Goal: Transaction & Acquisition: Obtain resource

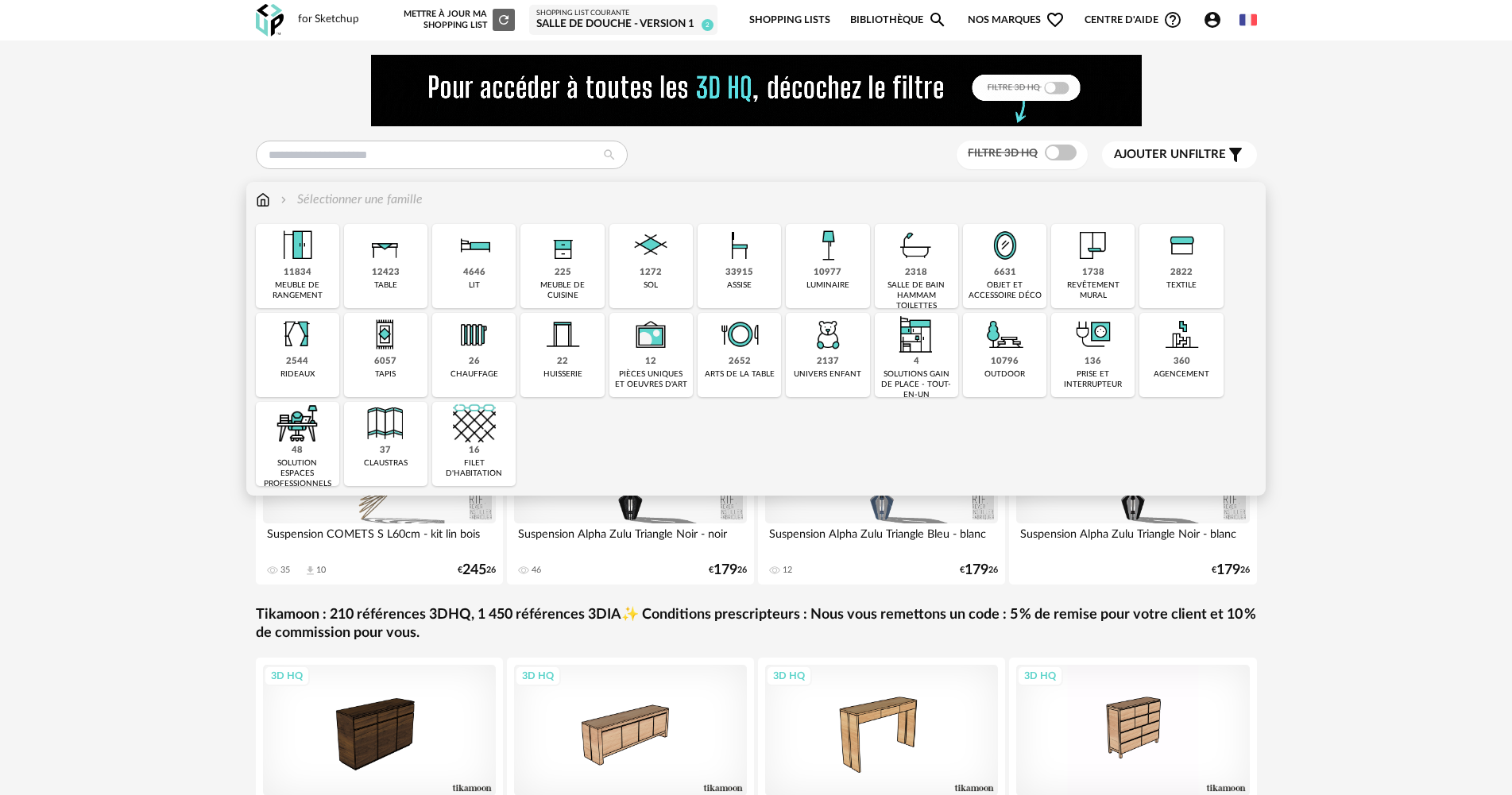
click at [1021, 274] on div "6631 objet et accessoire déco" at bounding box center [1005, 266] width 84 height 85
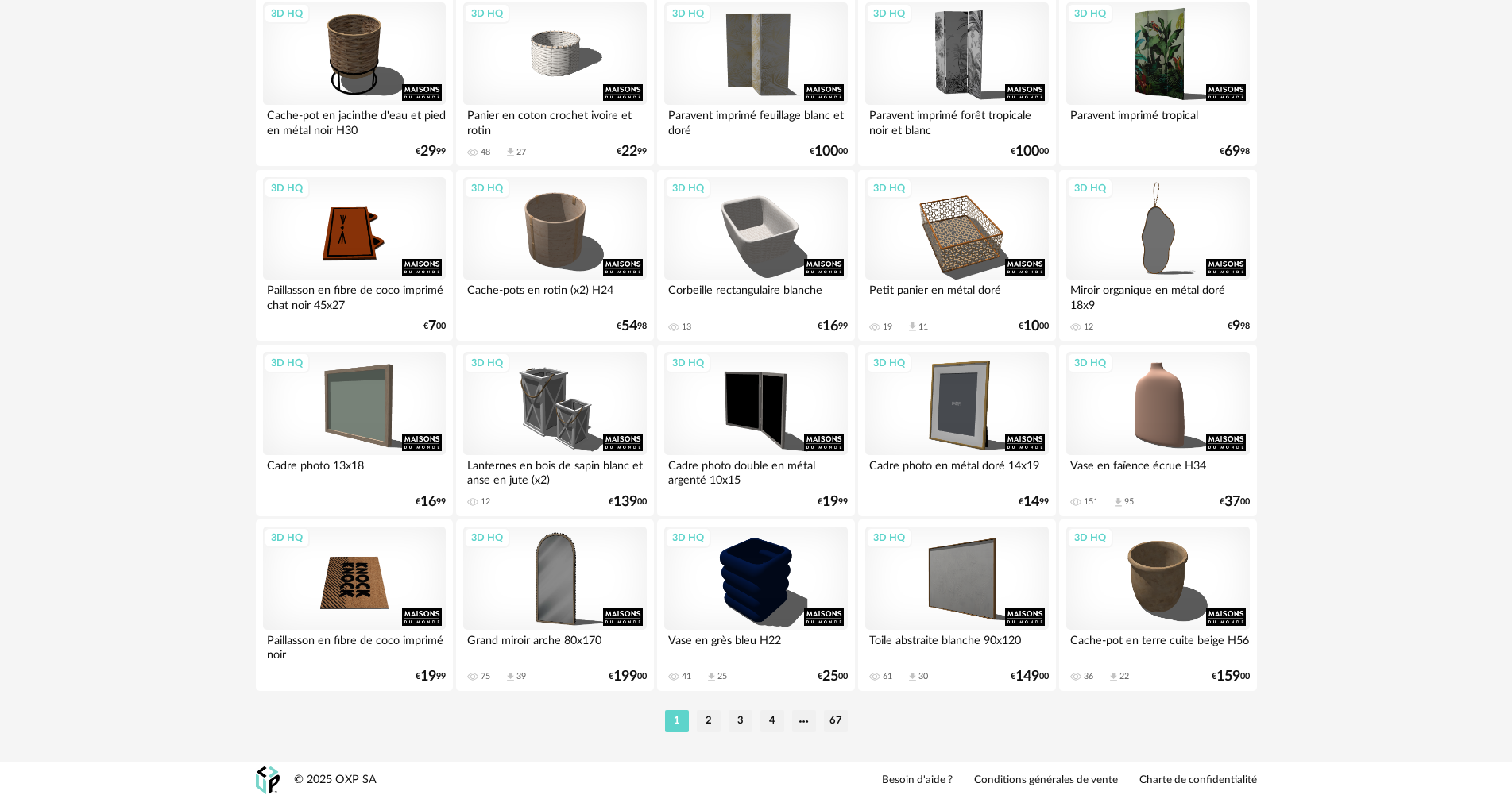
scroll to position [3114, 0]
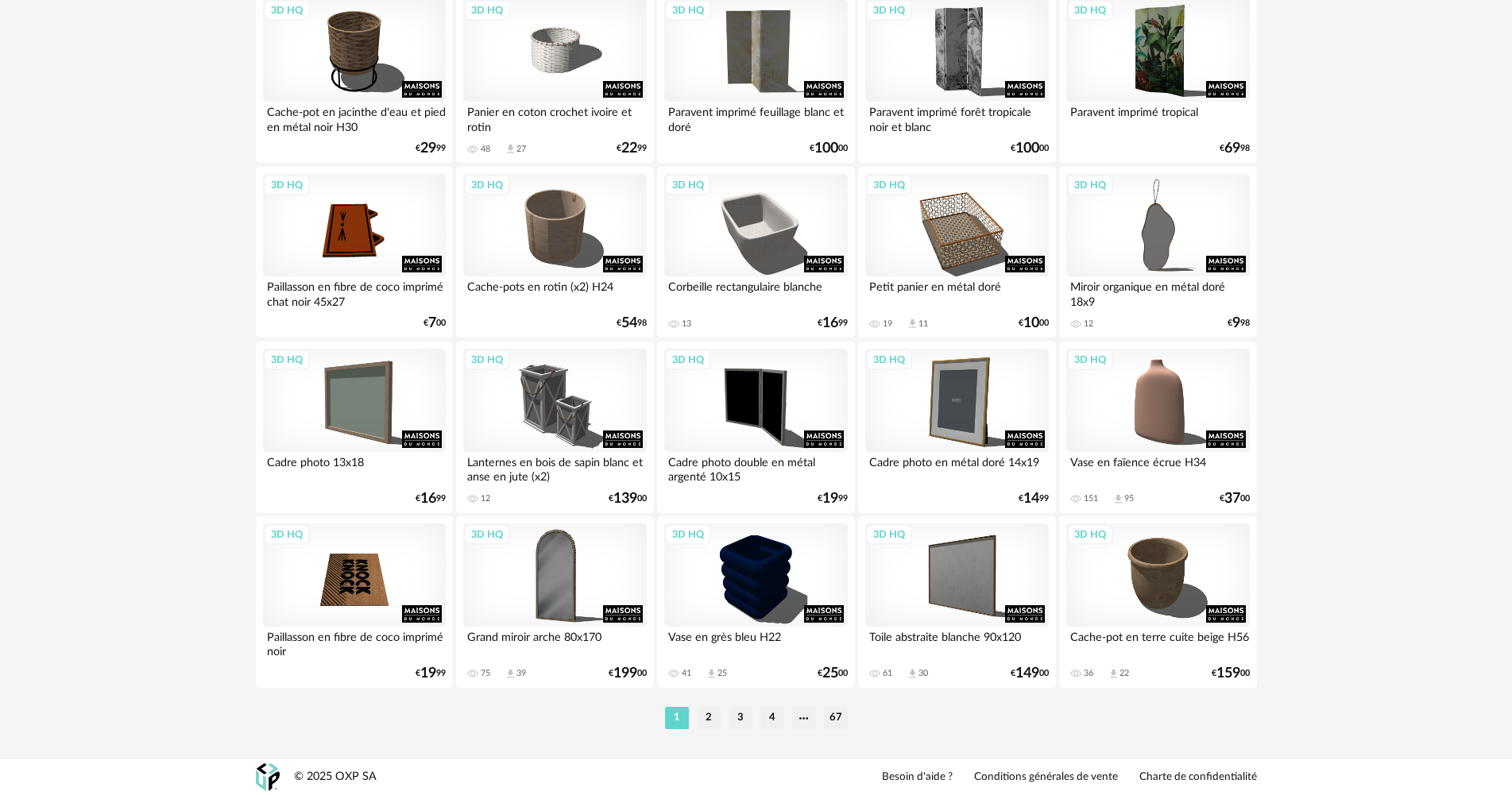
click at [702, 721] on li "2" at bounding box center [708, 718] width 24 height 22
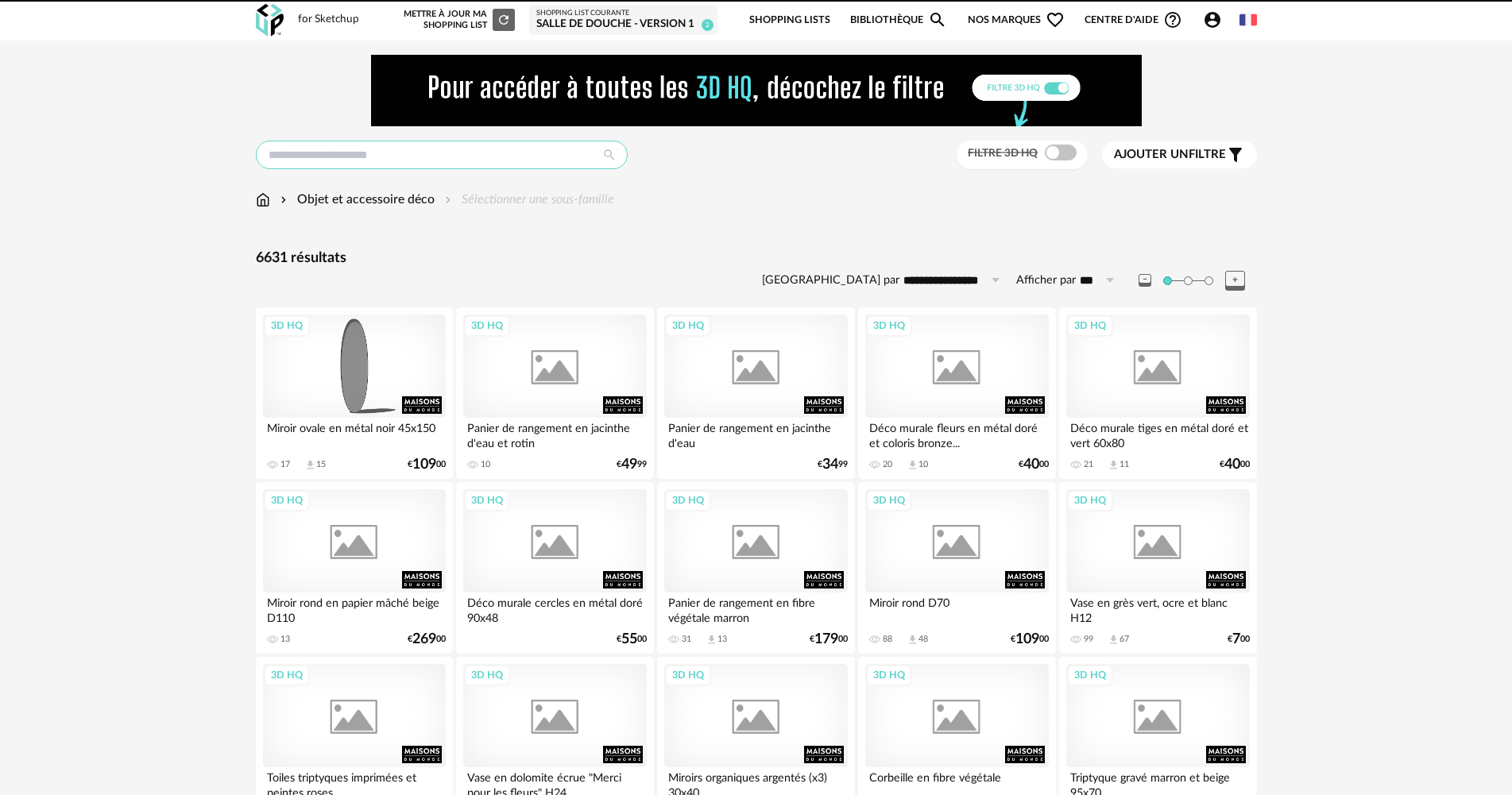
click at [316, 159] on input "text" at bounding box center [441, 155] width 372 height 28
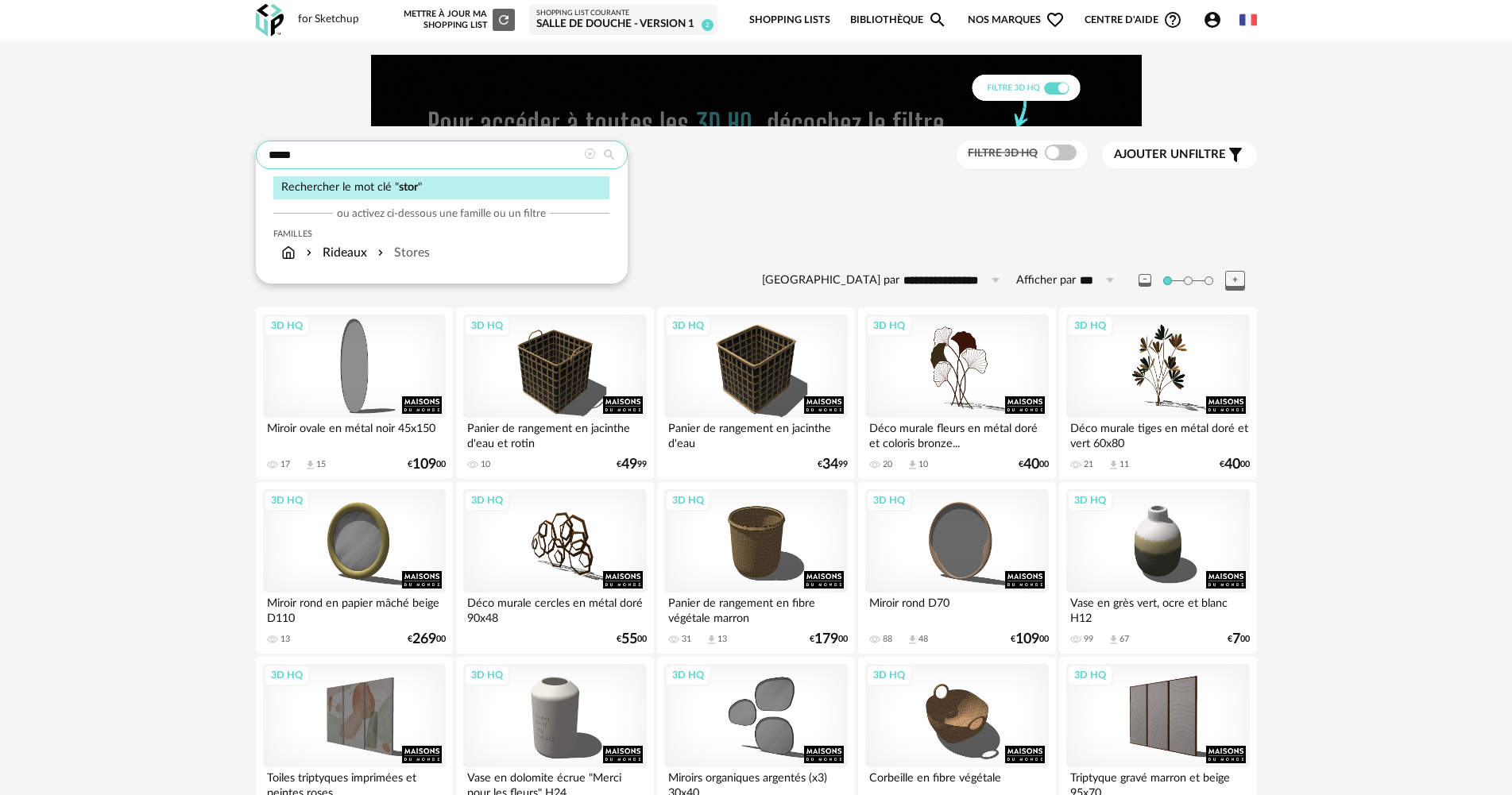
type input "*****"
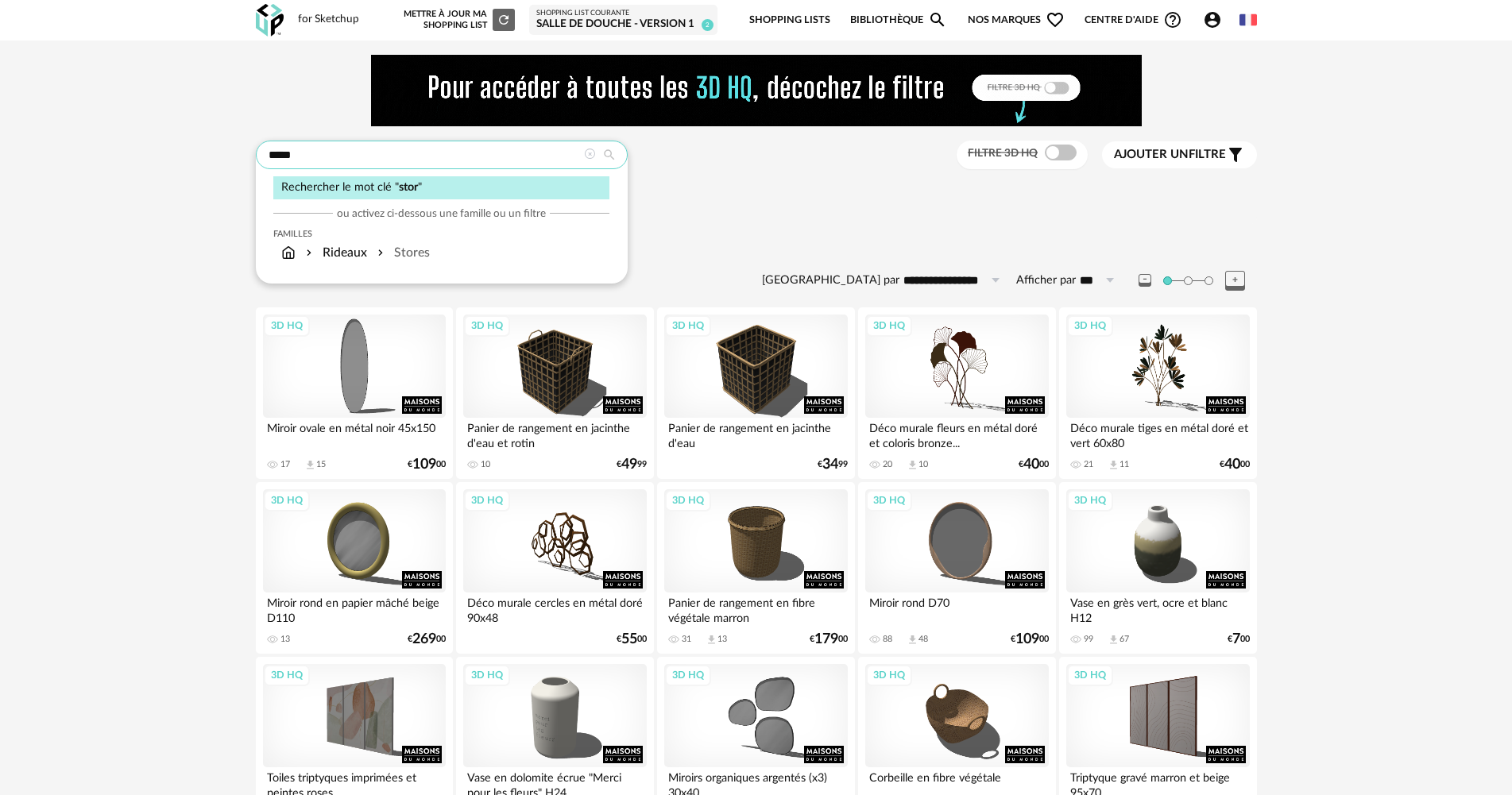
type input "**********"
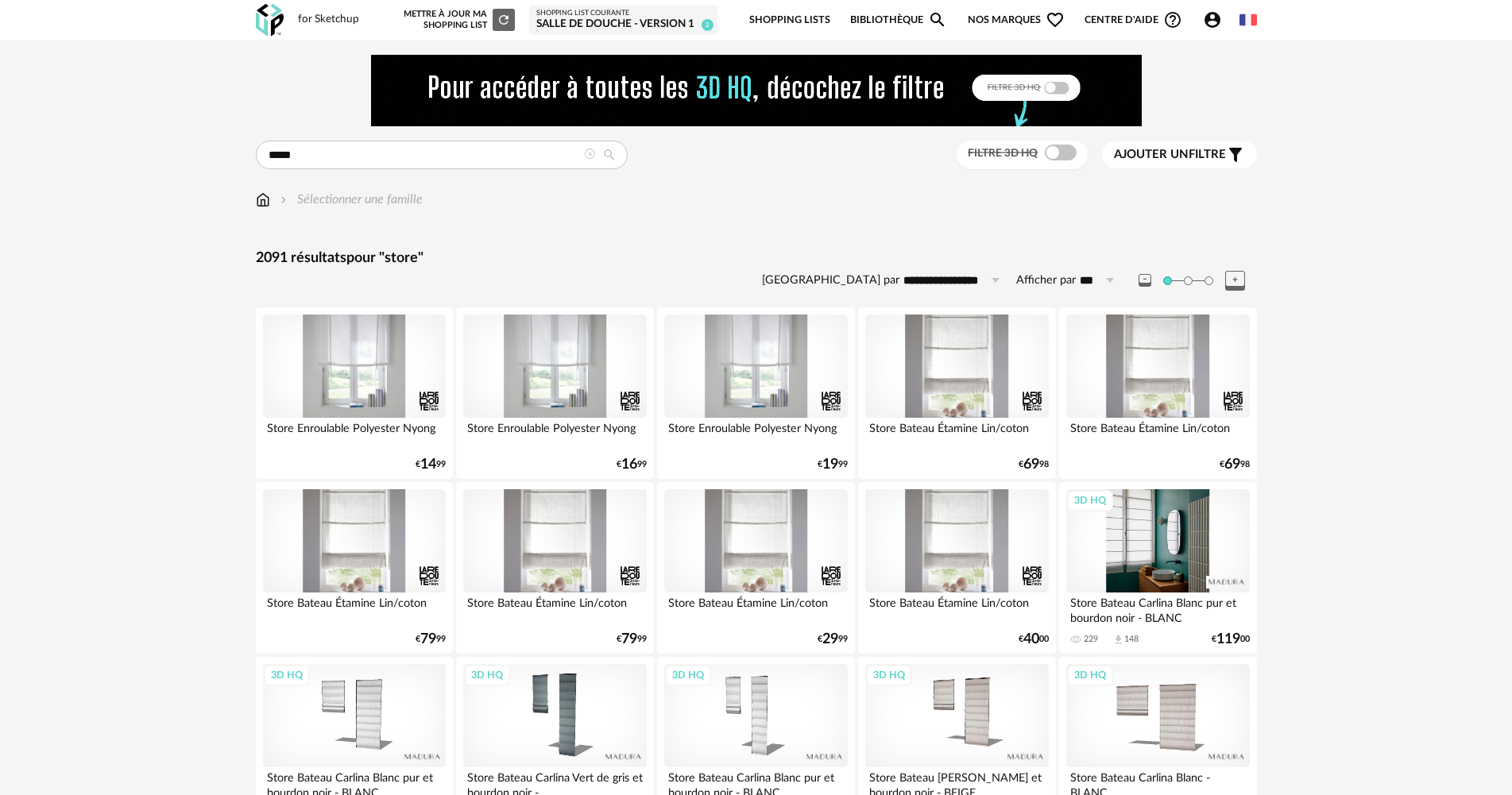
click at [1157, 569] on div "3D HQ" at bounding box center [1157, 541] width 183 height 103
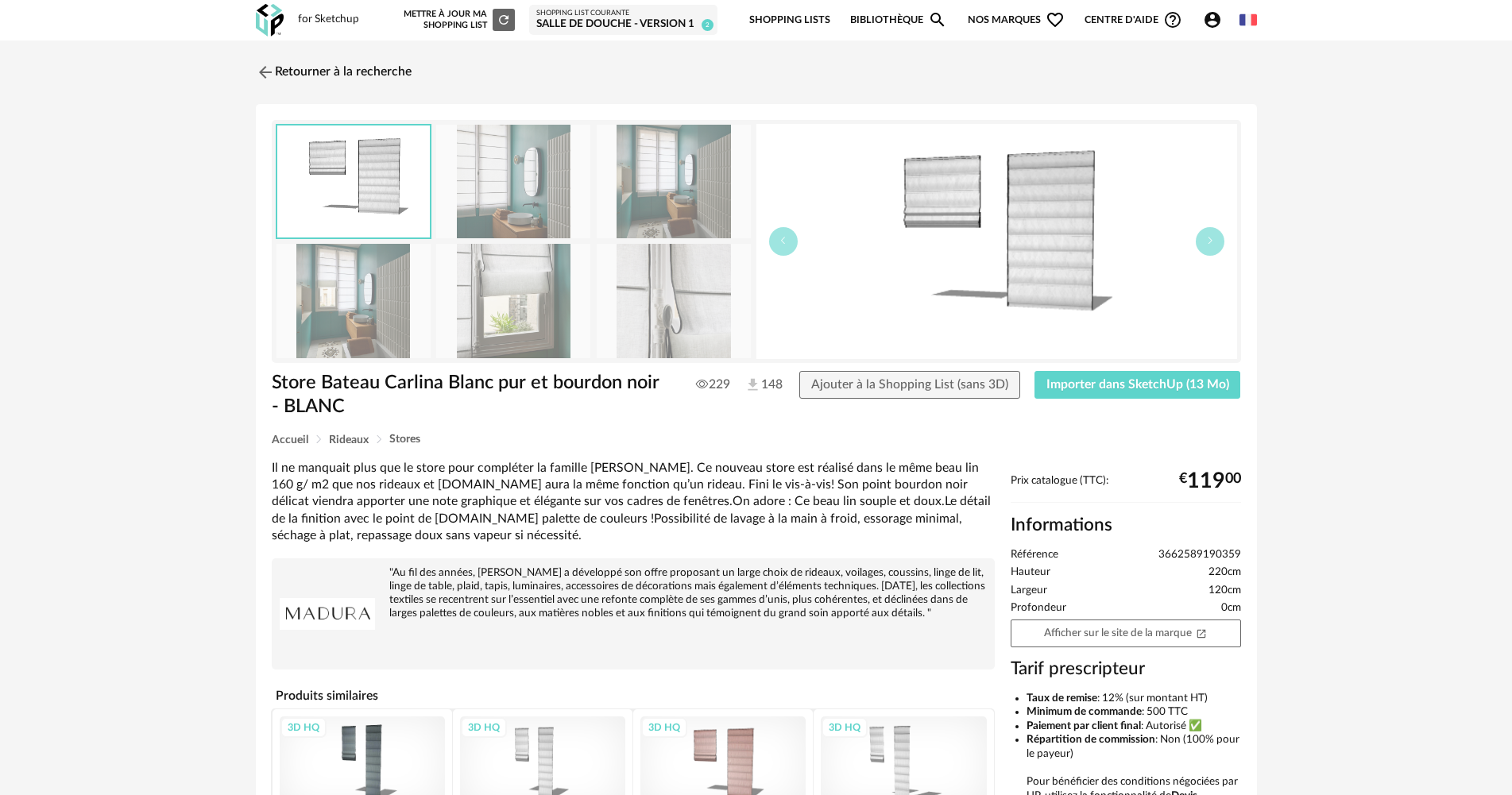
click at [562, 179] on img at bounding box center [513, 181] width 155 height 114
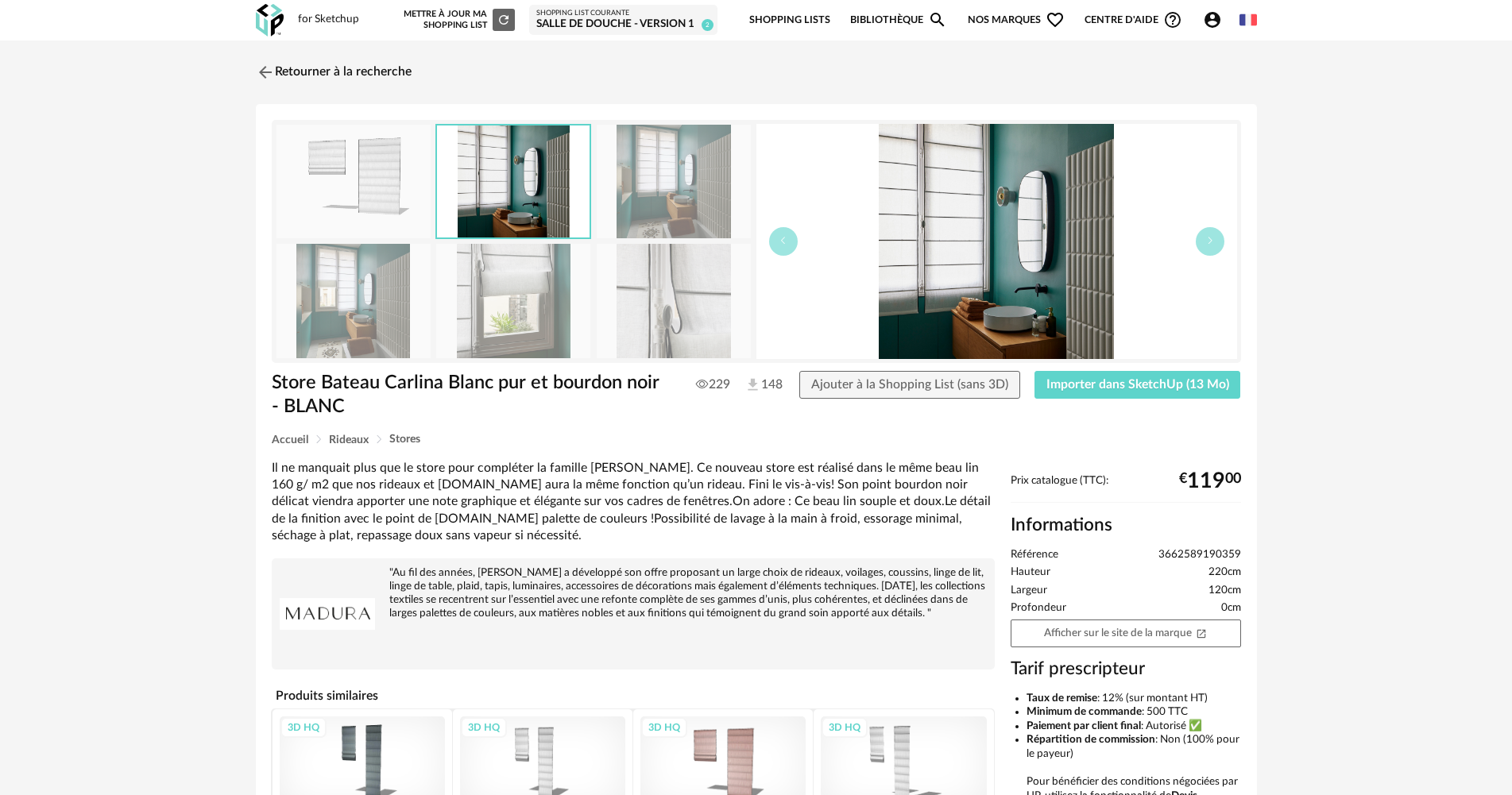
click at [633, 193] on img at bounding box center [673, 181] width 155 height 114
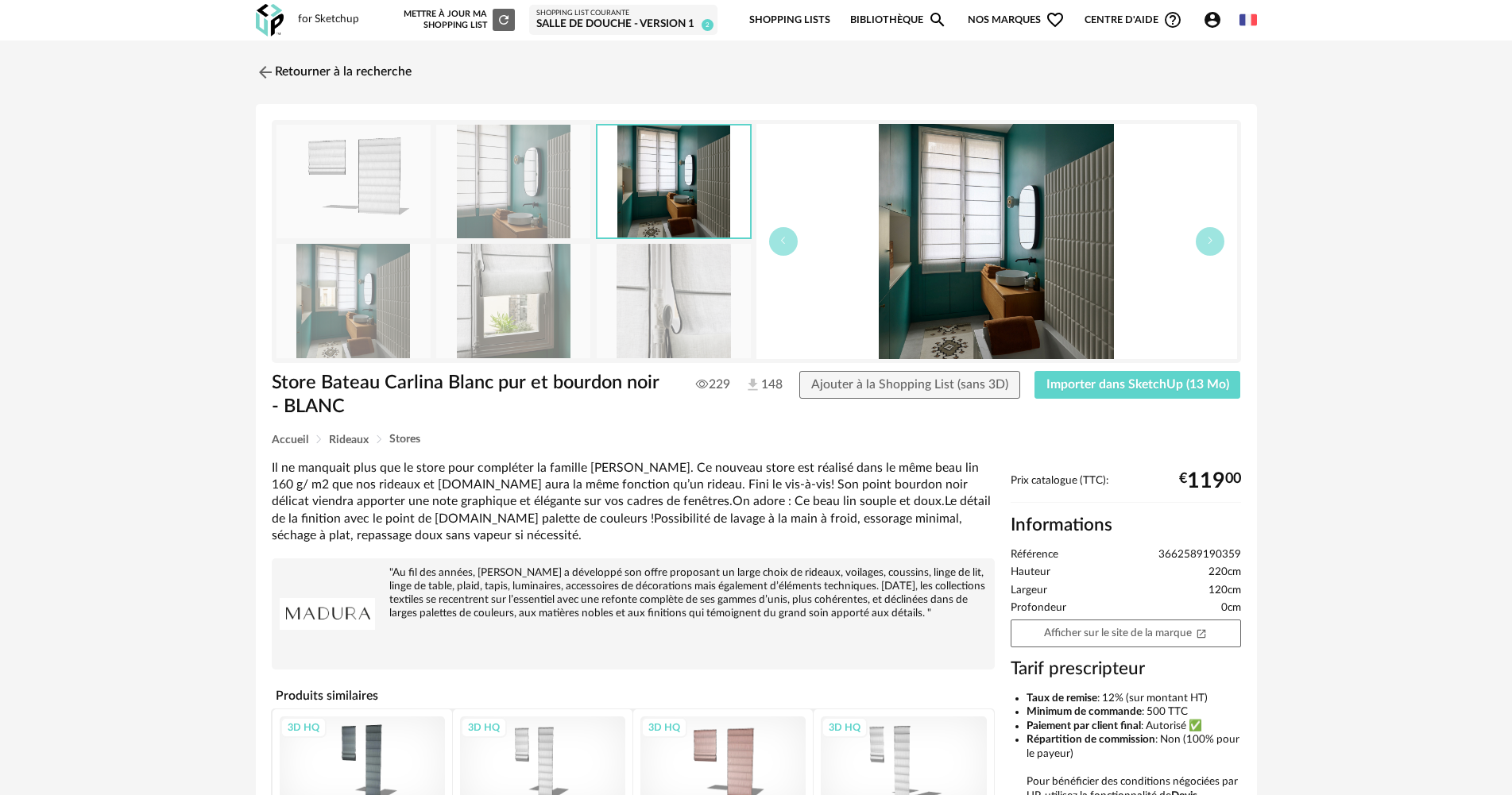
click at [619, 310] on img at bounding box center [673, 300] width 155 height 114
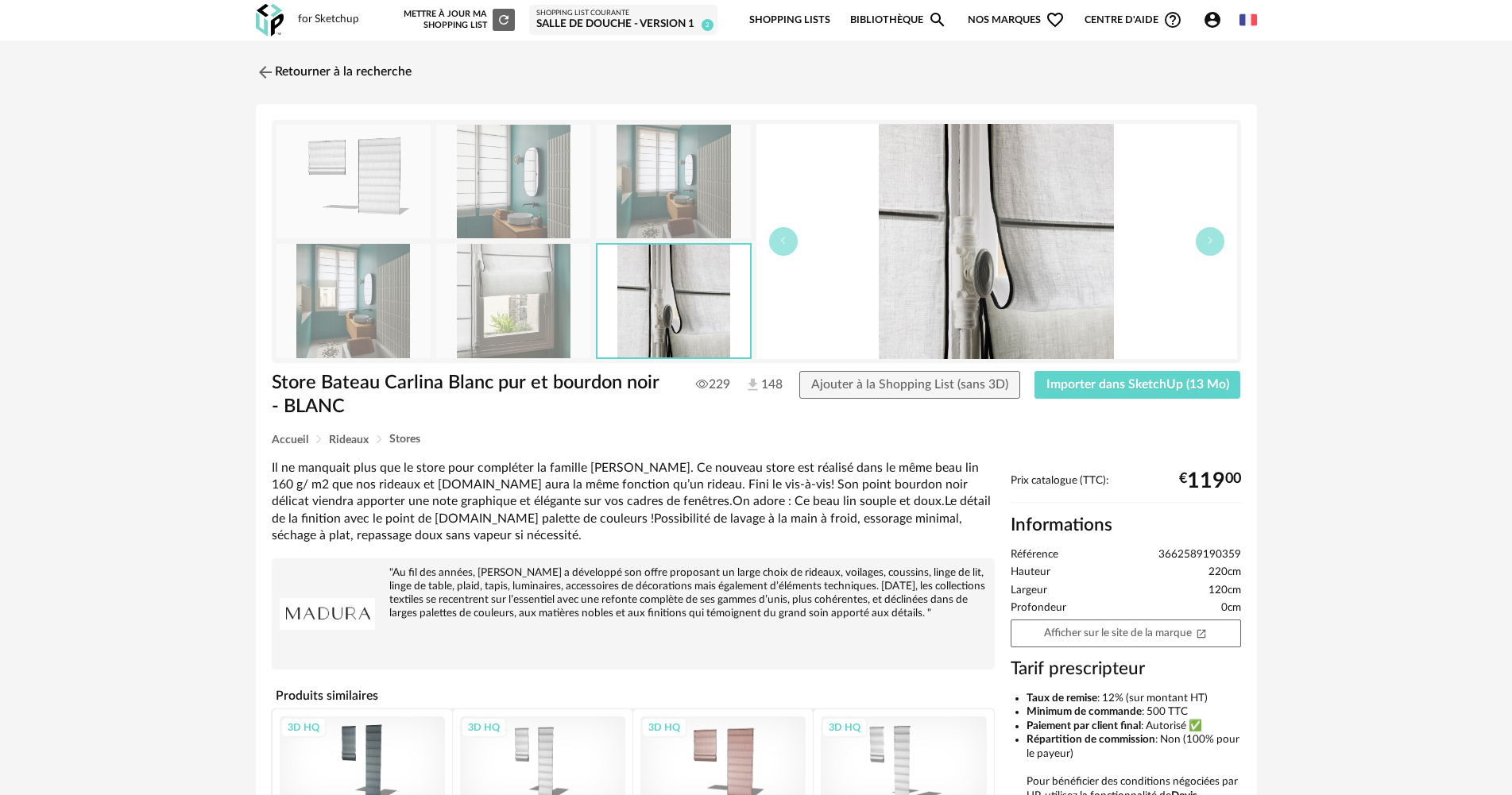
click at [476, 294] on img at bounding box center [513, 300] width 155 height 114
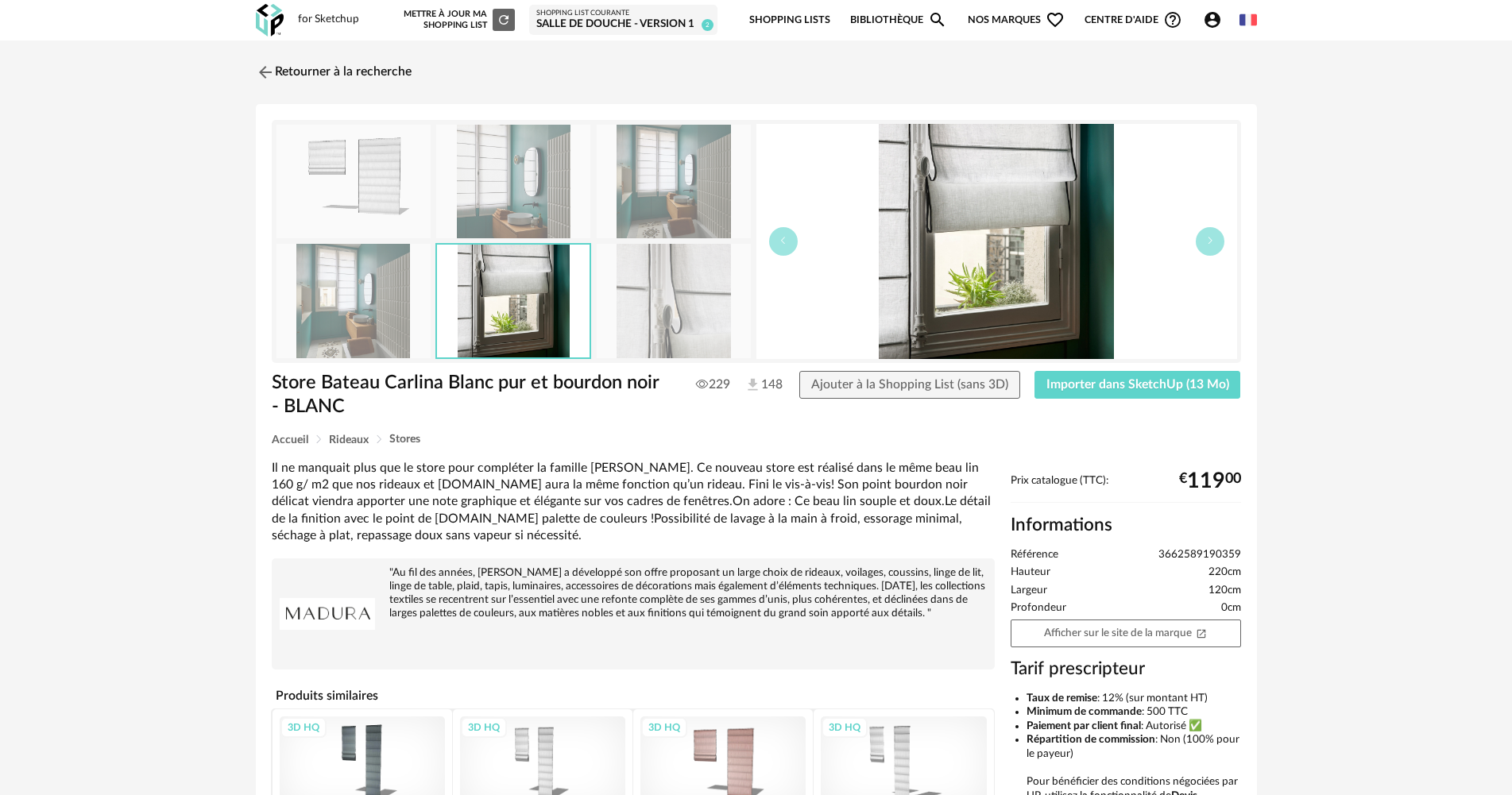
click at [391, 294] on img at bounding box center [354, 300] width 155 height 114
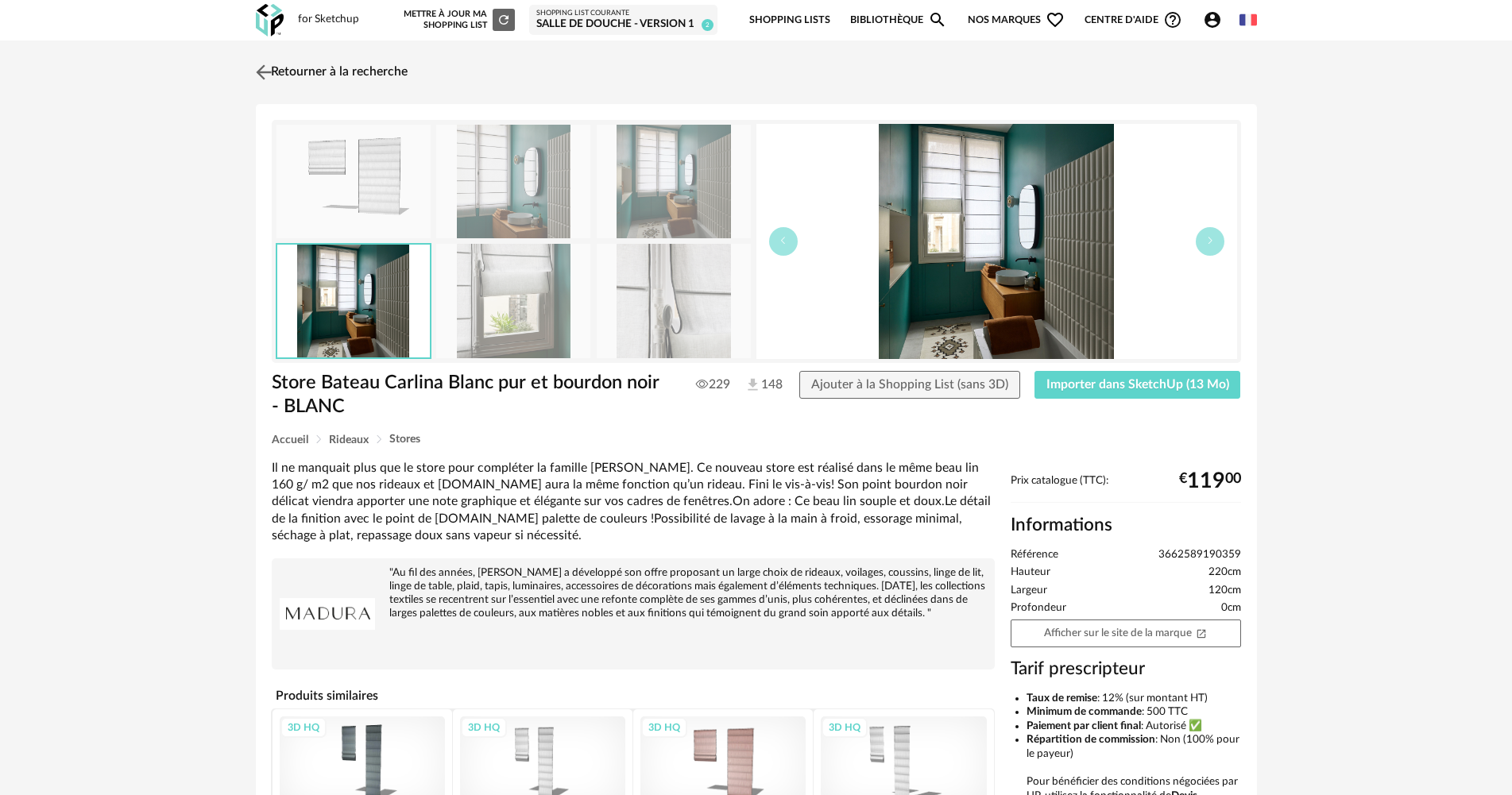
click at [315, 63] on link "Retourner à la recherche" at bounding box center [329, 72] width 155 height 35
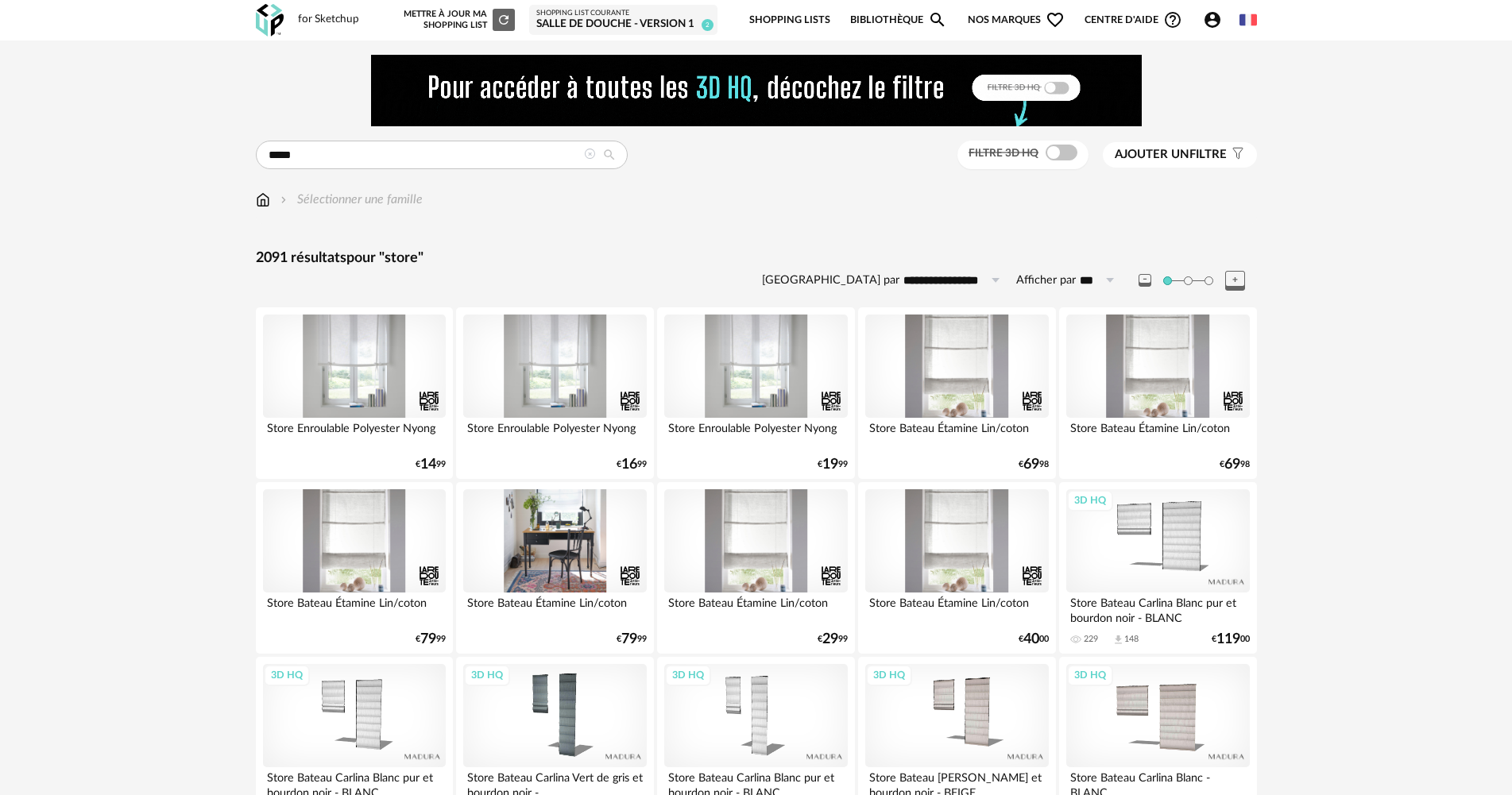
scroll to position [80, 0]
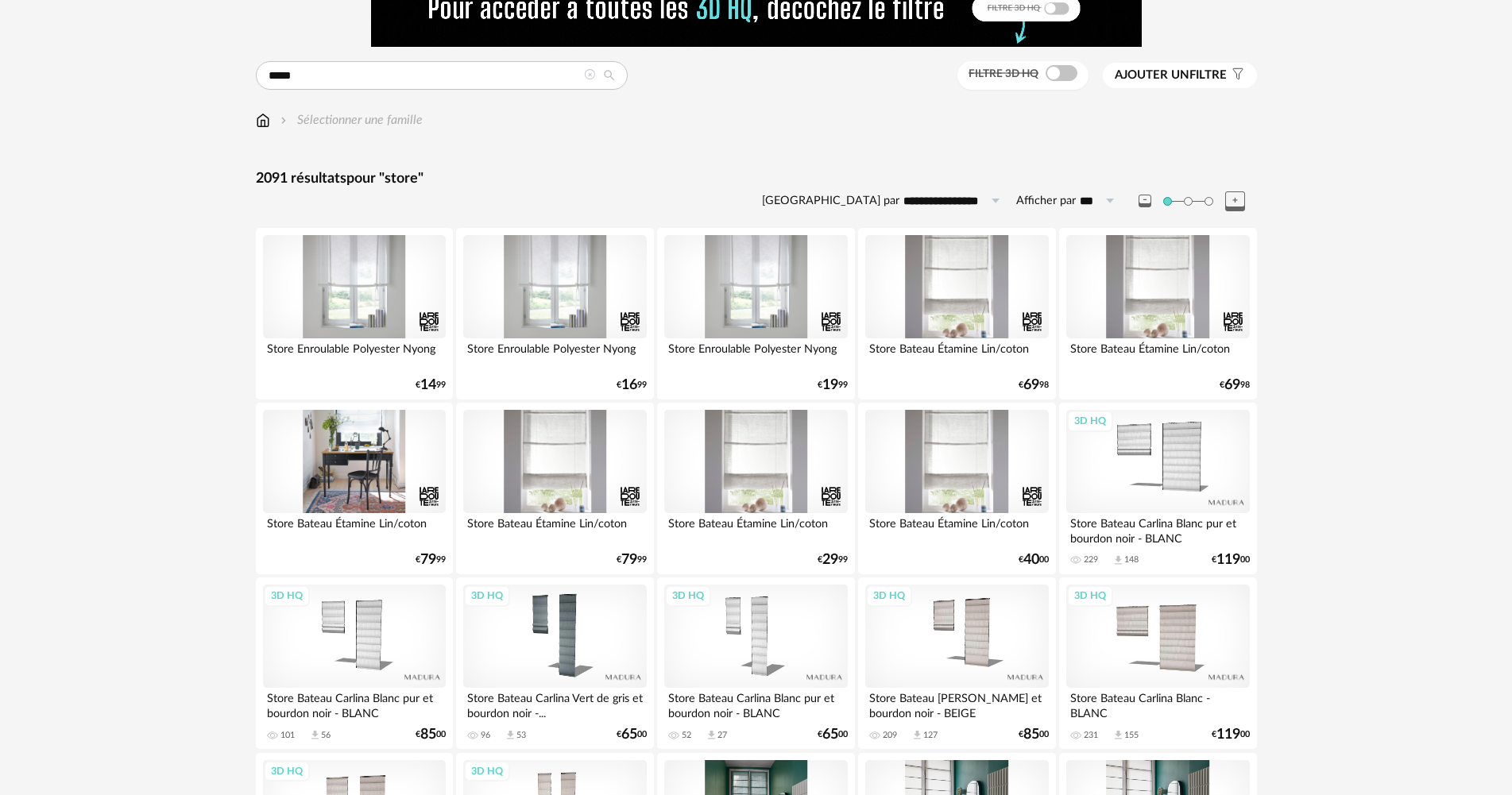
click at [395, 468] on div at bounding box center [355, 462] width 183 height 103
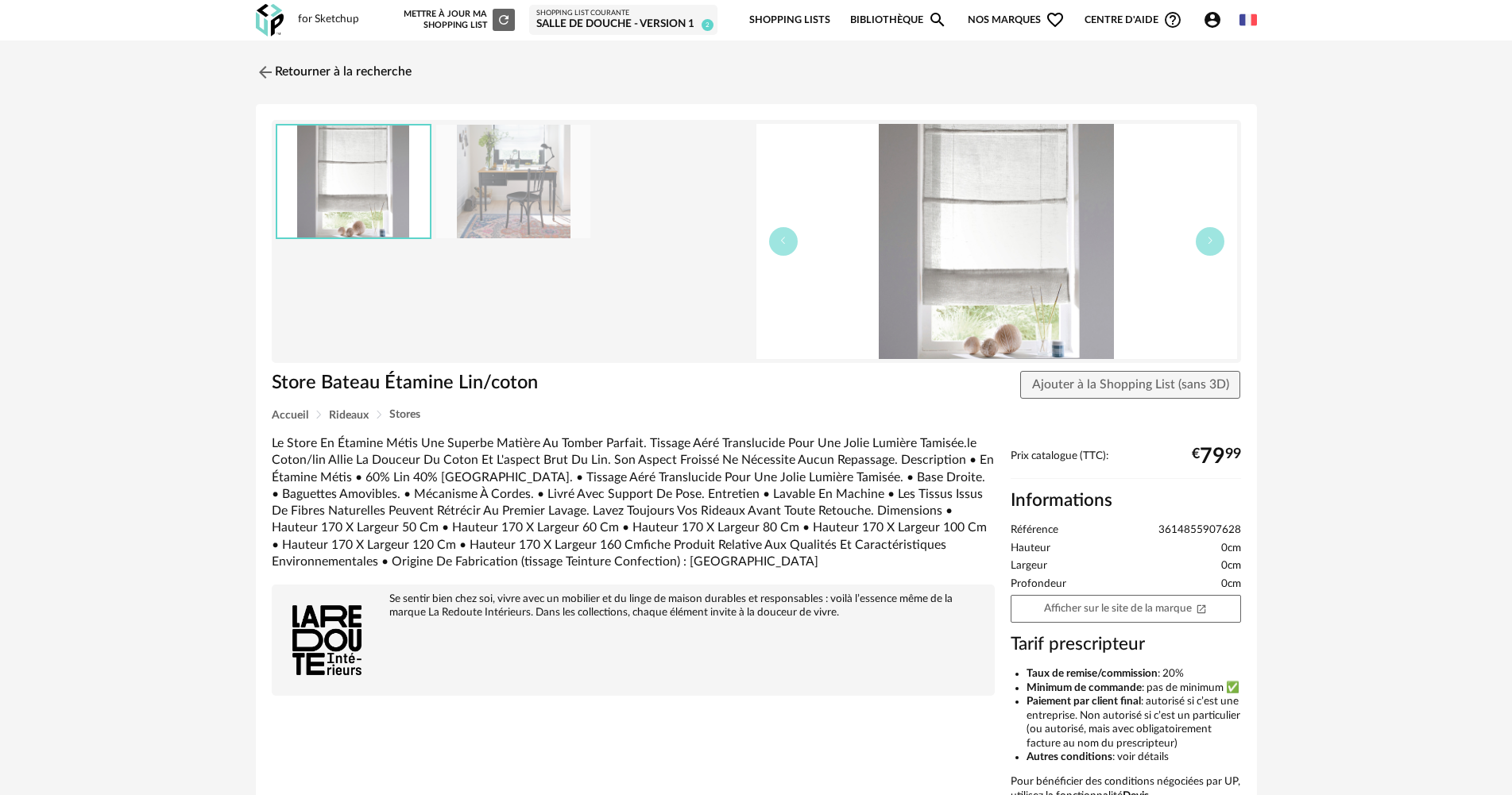
click at [503, 190] on img at bounding box center [513, 181] width 155 height 114
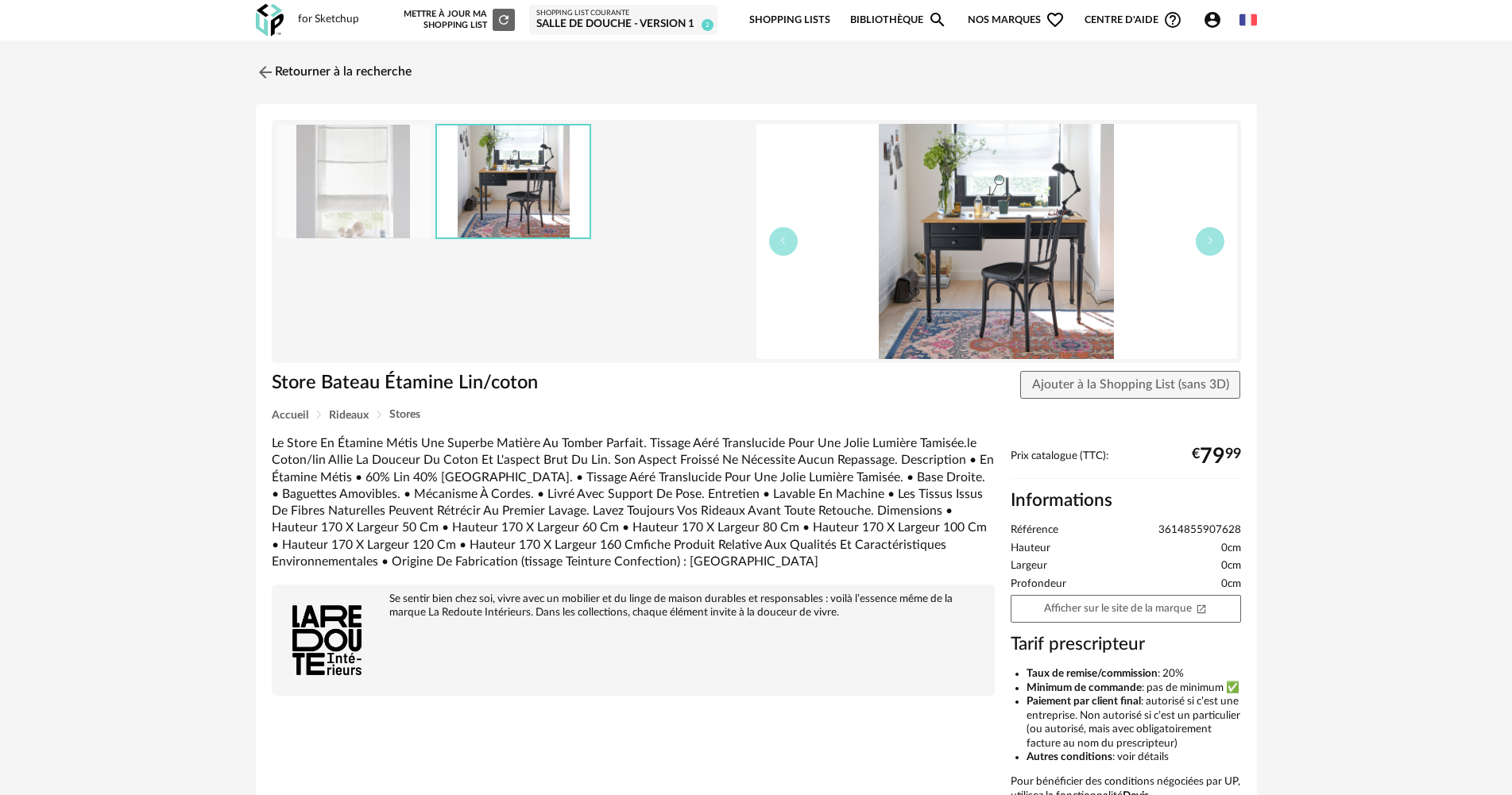
click at [375, 190] on img at bounding box center [354, 181] width 155 height 114
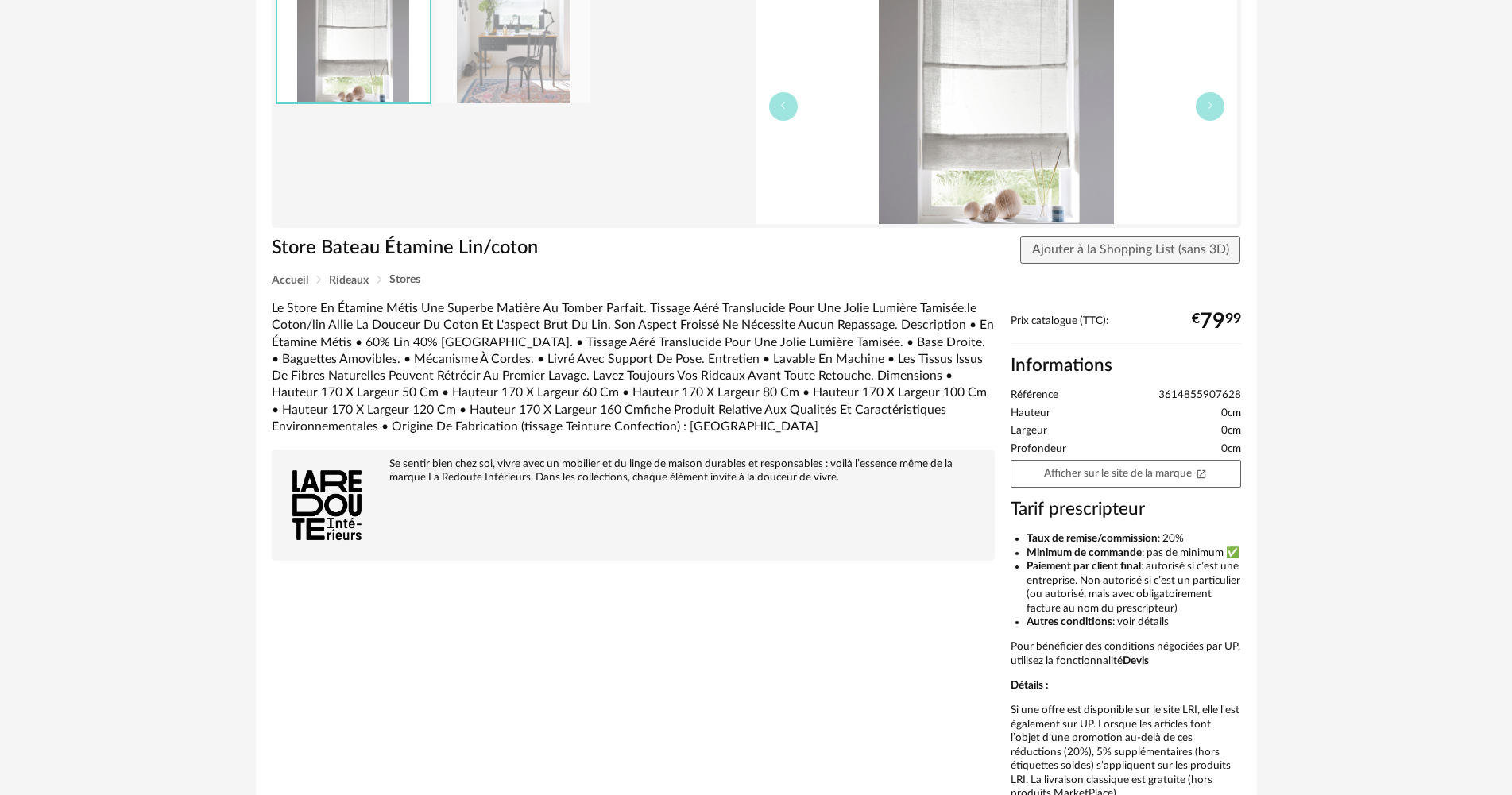
scroll to position [238, 0]
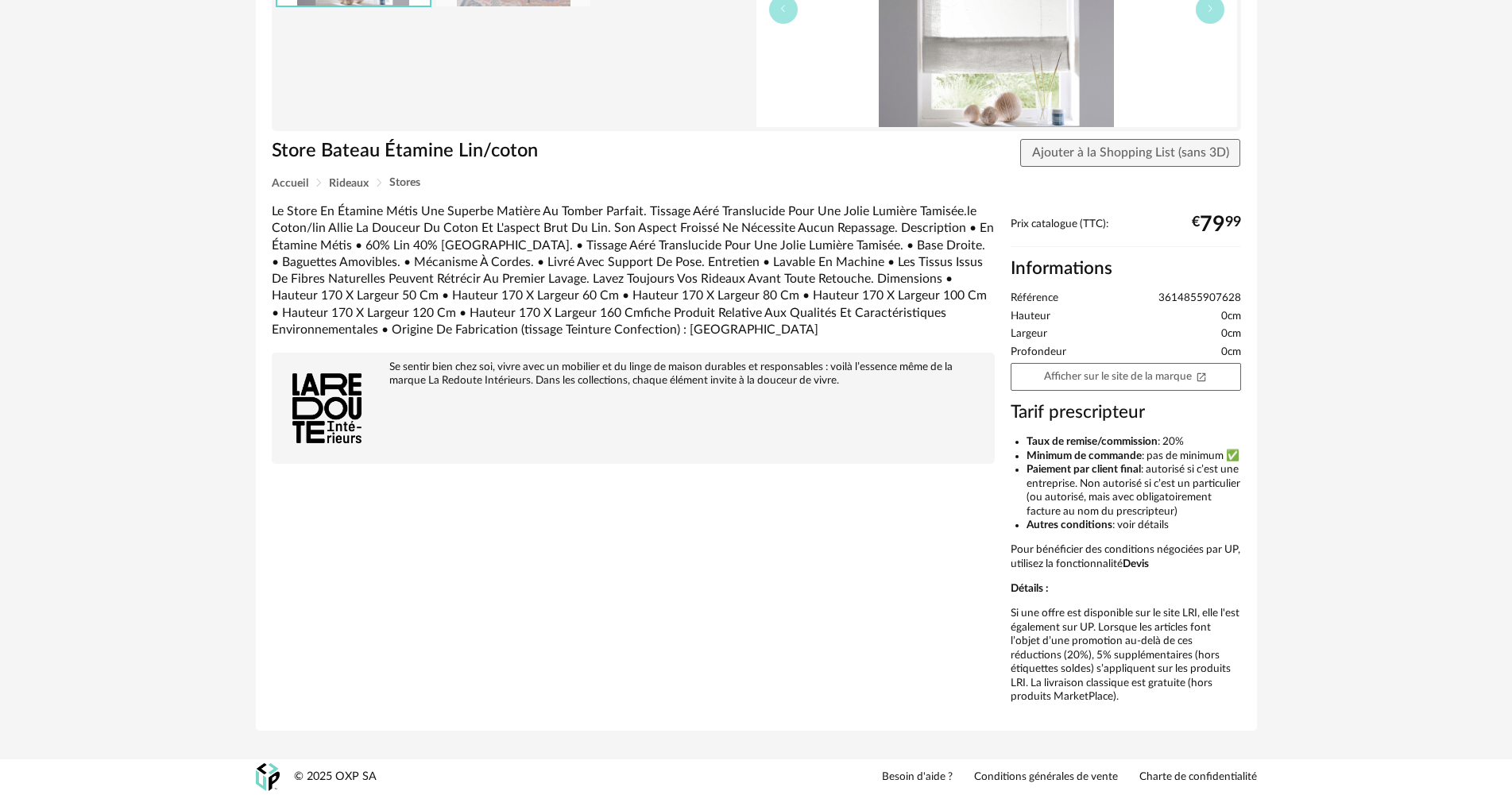
click at [1117, 390] on div "Prix catalogue (TTC): € 79 99 Informations Référence 3614855907628 Hauteur 0cm …" at bounding box center [1125, 467] width 246 height 498
click at [1121, 374] on link "Afficher sur le site de la marque Open In New icon" at bounding box center [1125, 377] width 230 height 28
click at [1161, 156] on button "Ajouter à la Shopping List (sans 3D)" at bounding box center [1130, 153] width 221 height 28
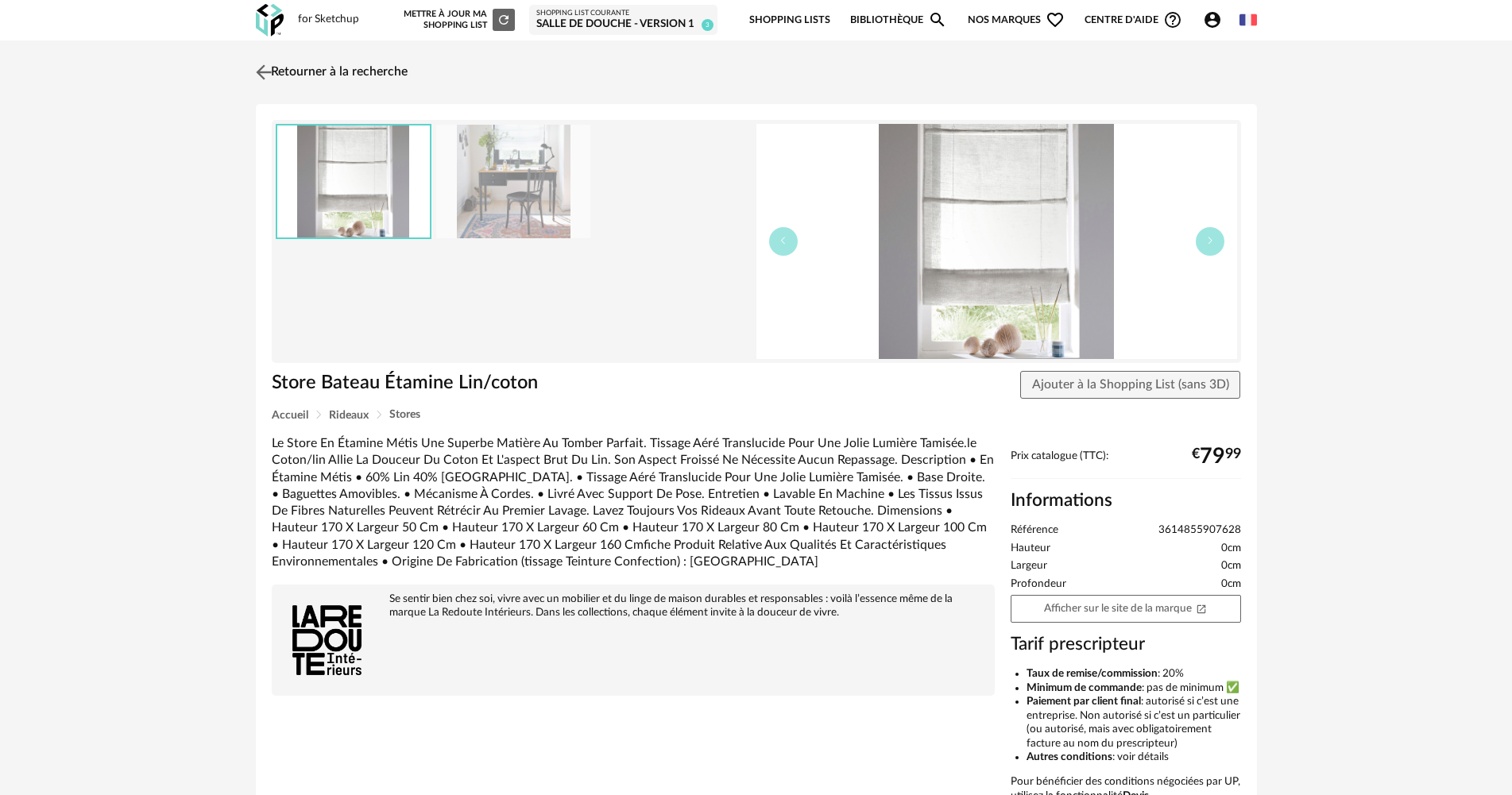
click at [313, 81] on link "Retourner à la recherche" at bounding box center [329, 72] width 155 height 35
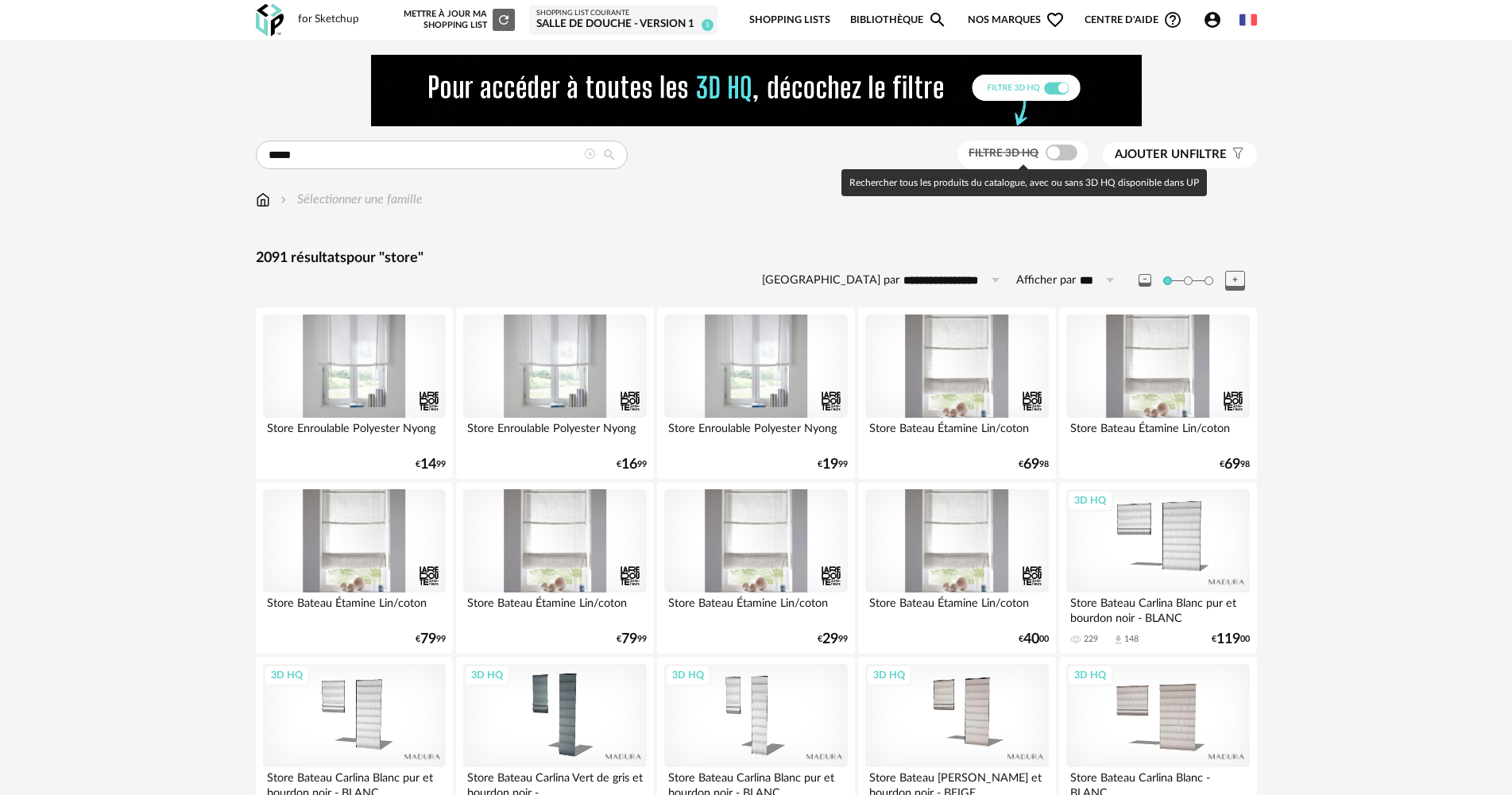
click at [1048, 155] on span at bounding box center [1061, 153] width 32 height 16
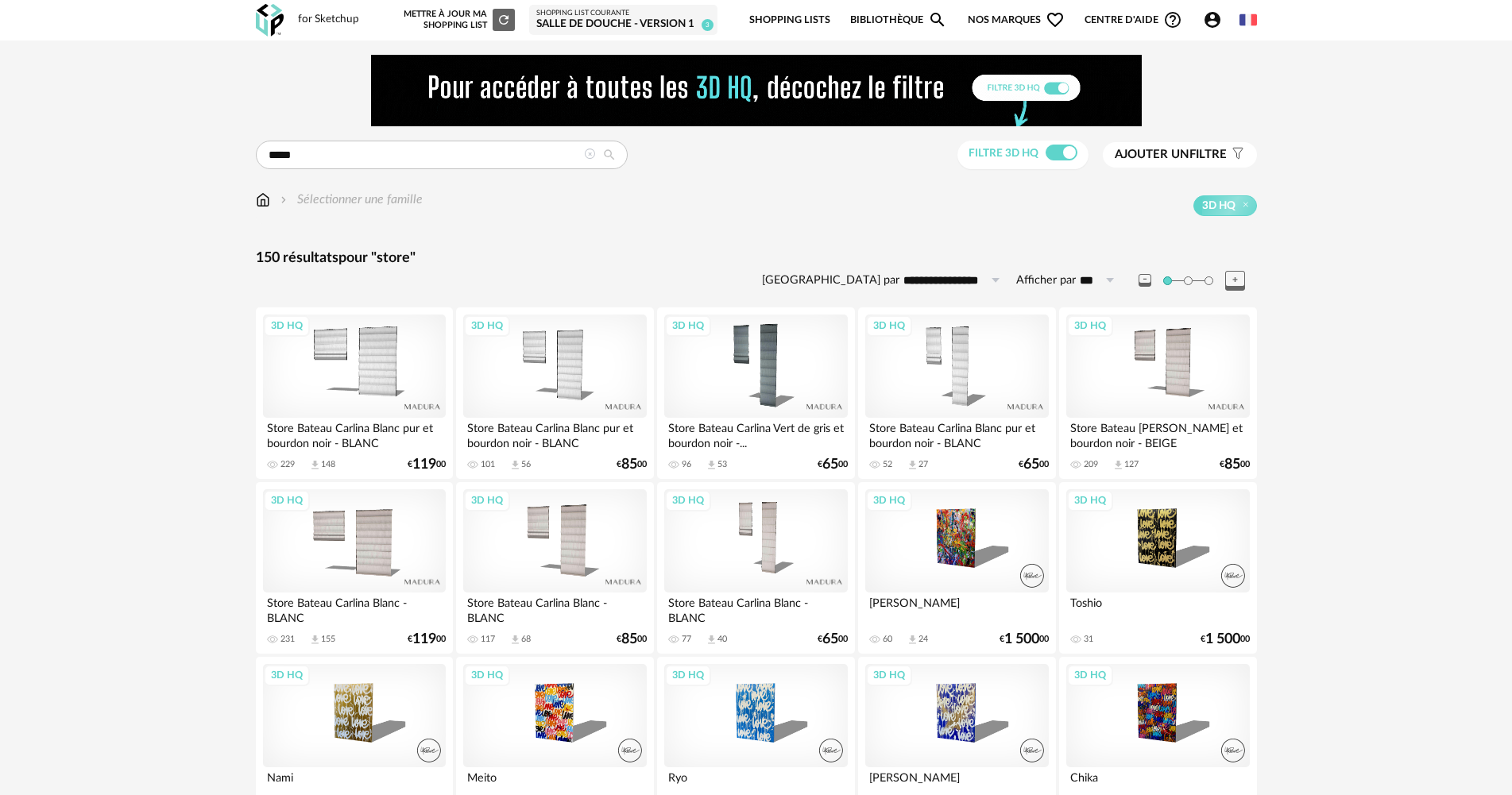
click at [572, 27] on div "Salle de douche - Version 1" at bounding box center [623, 24] width 174 height 15
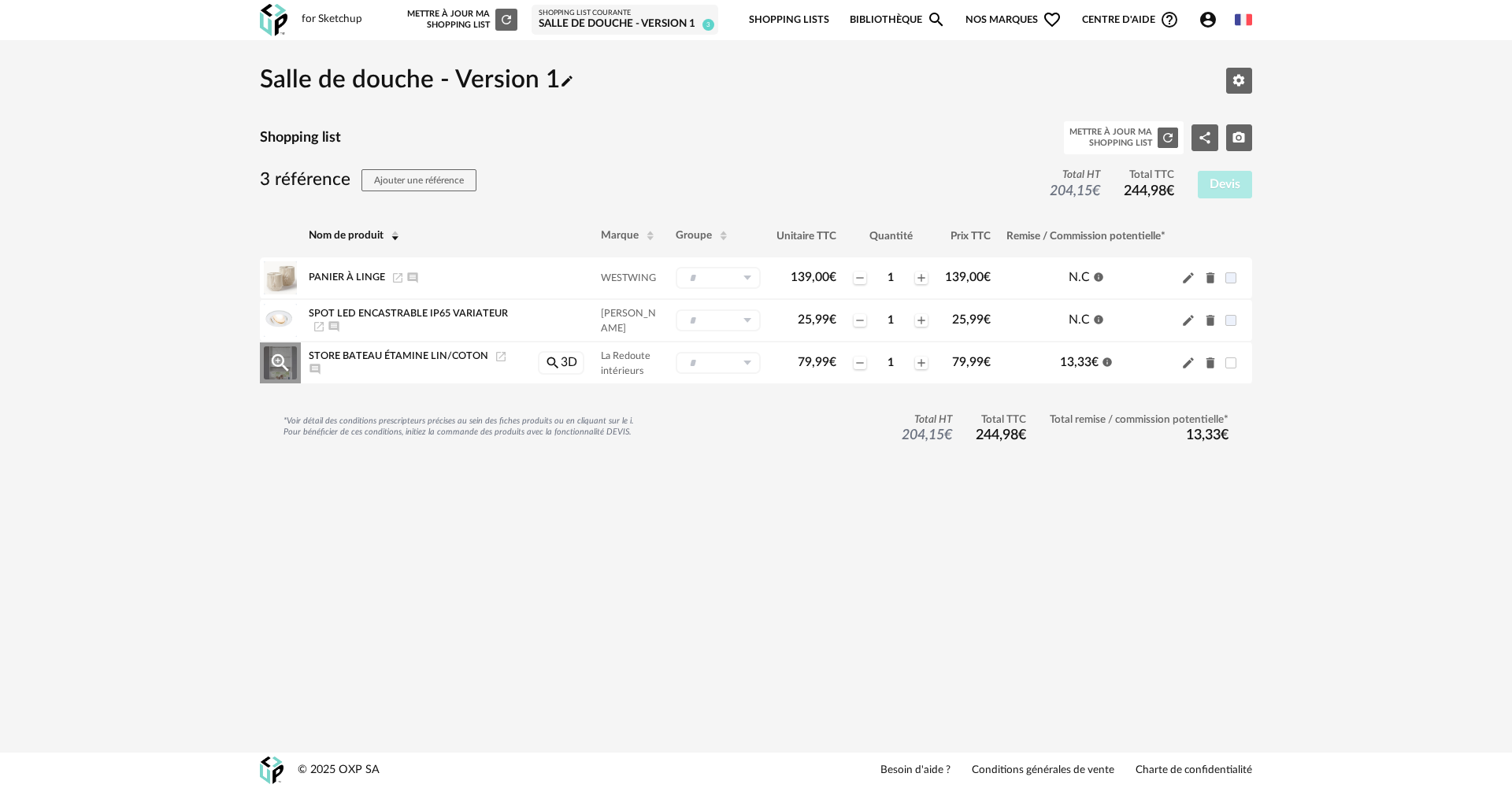
click at [1205, 368] on icon "Delete icon" at bounding box center [1210, 363] width 14 height 14
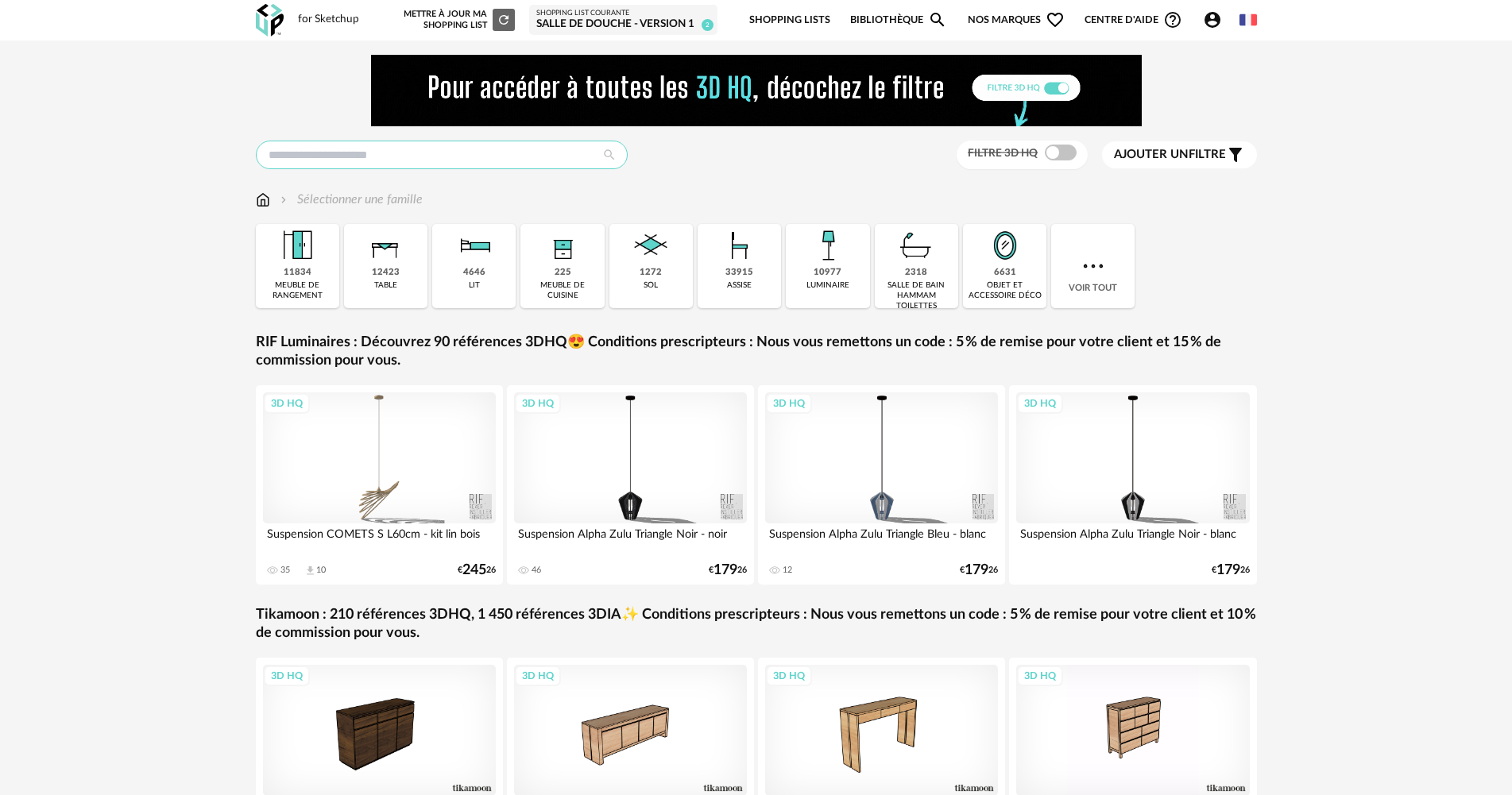
click at [451, 146] on input "text" at bounding box center [441, 155] width 372 height 28
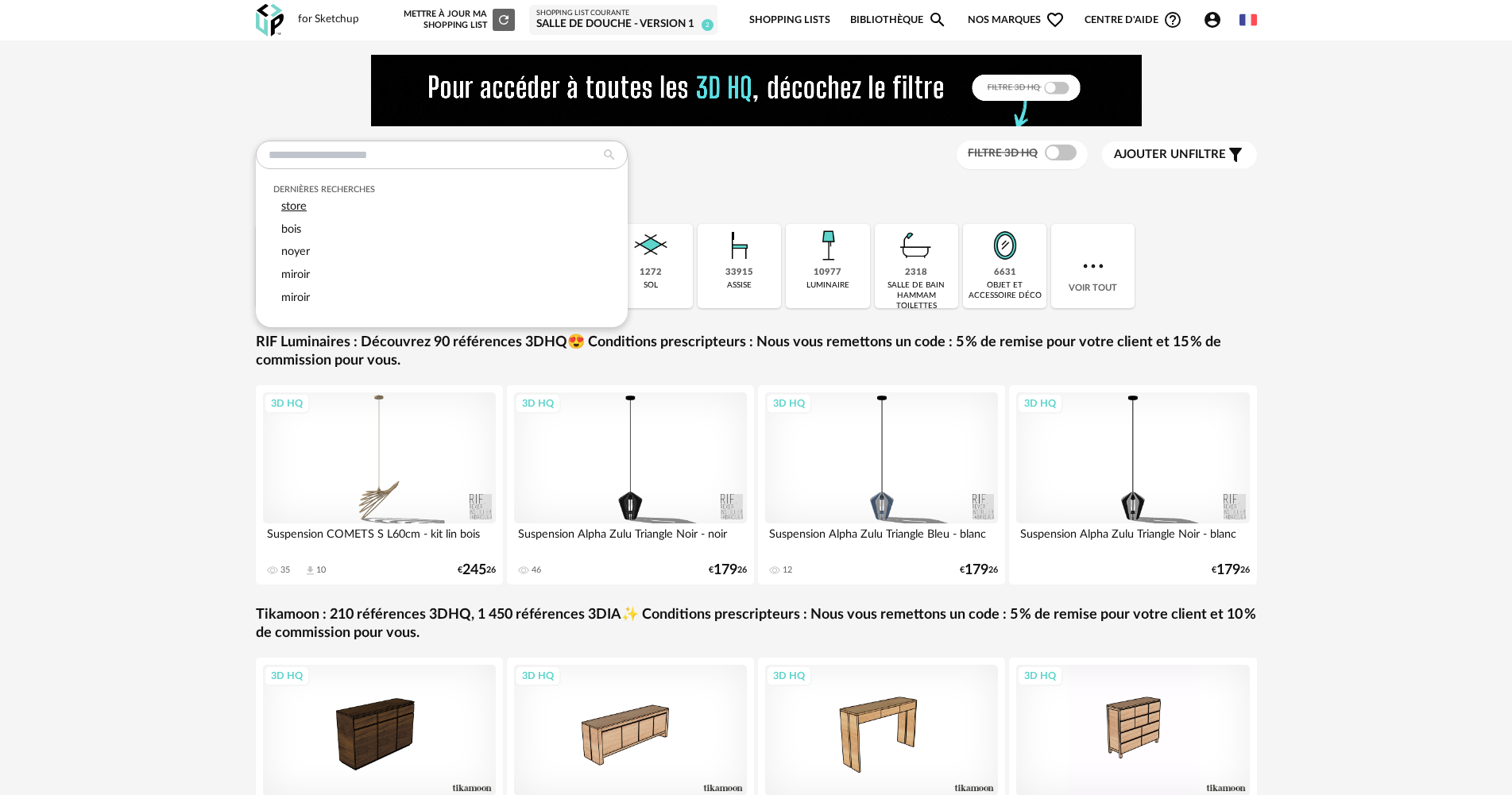
click at [408, 199] on div "store" at bounding box center [441, 207] width 336 height 23
type input "*****"
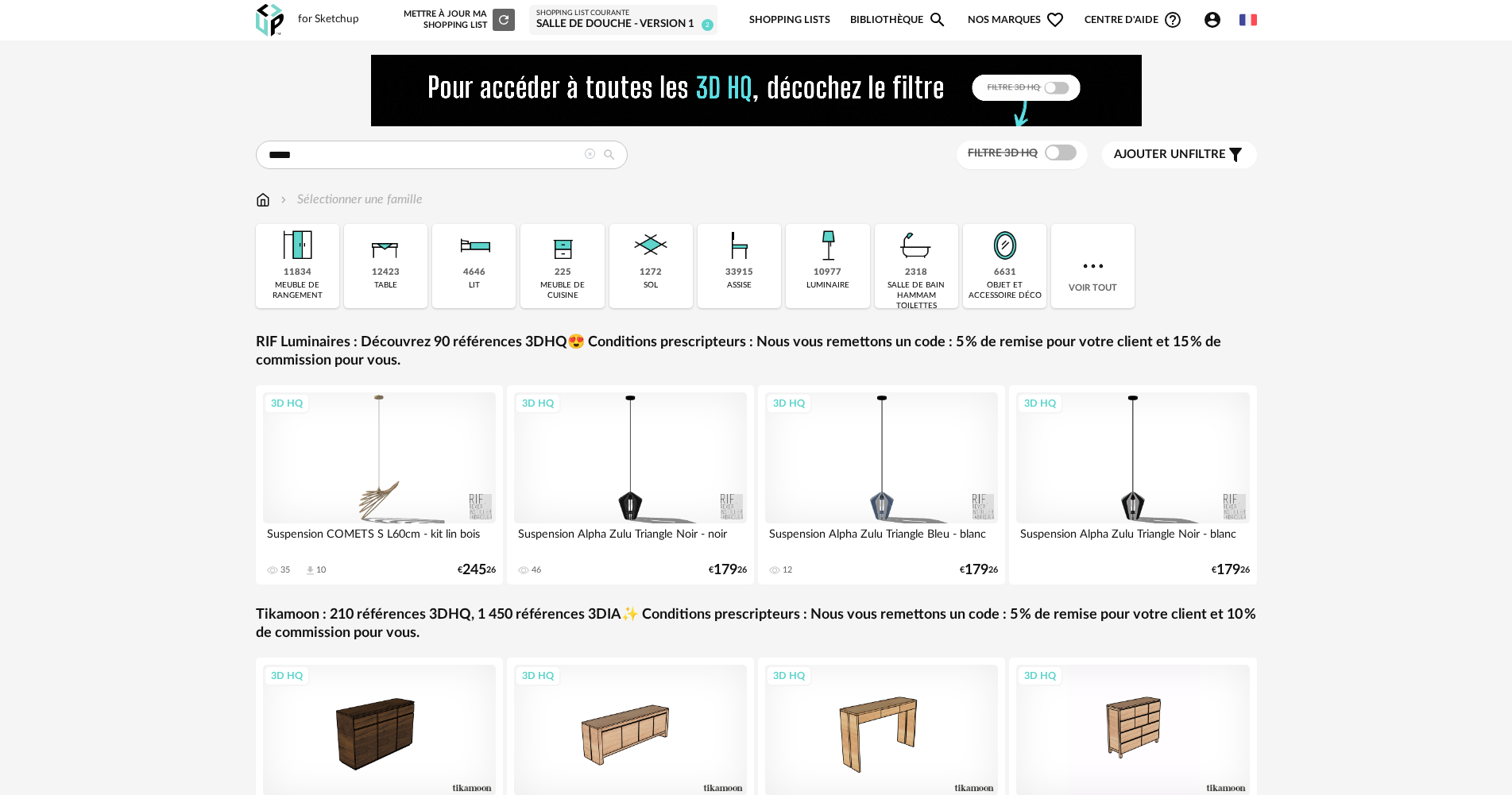
click at [606, 149] on icon at bounding box center [608, 155] width 28 height 15
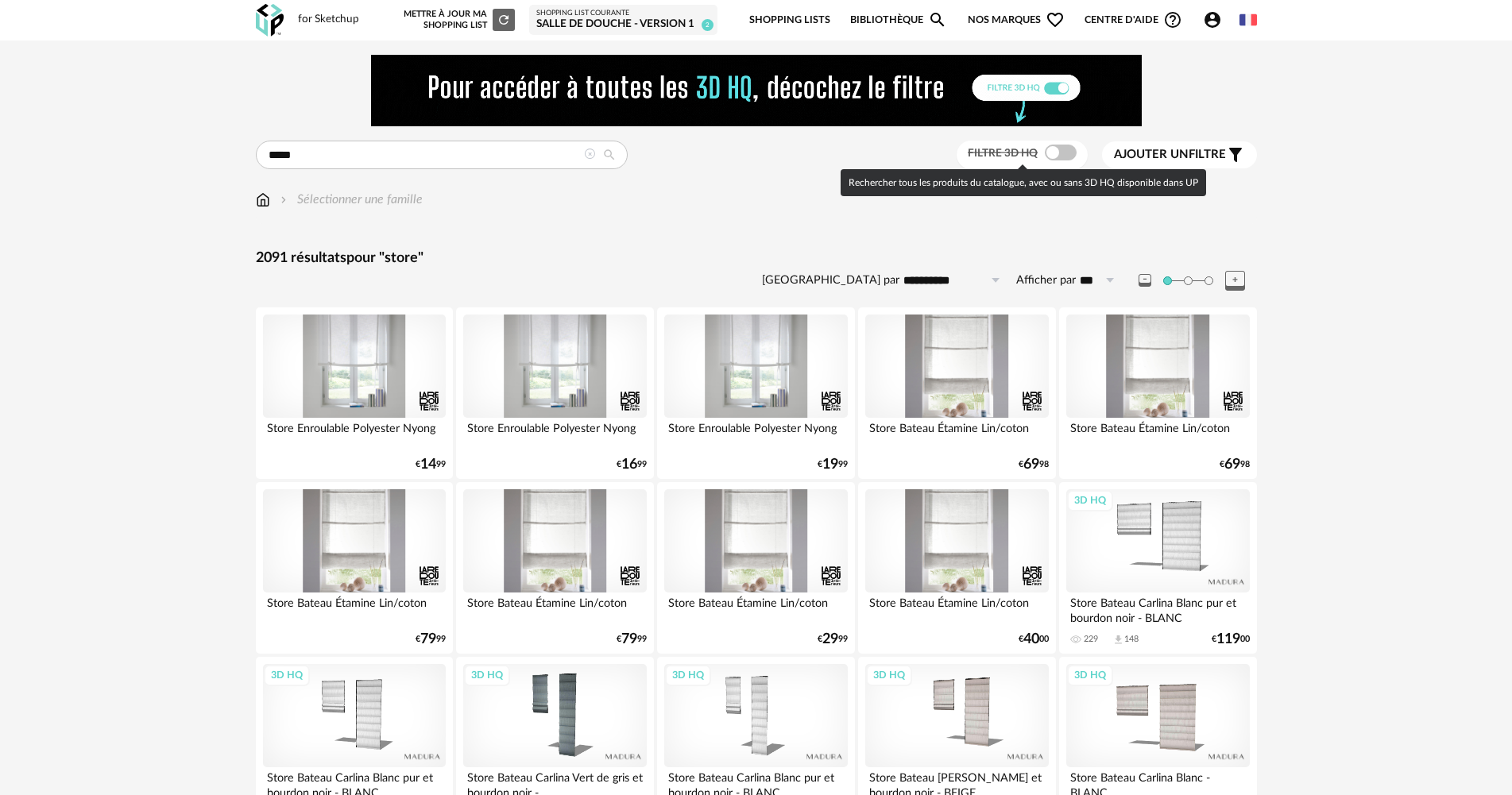
click at [1030, 159] on label "Filtre 3D HQ" at bounding box center [1024, 153] width 113 height 15
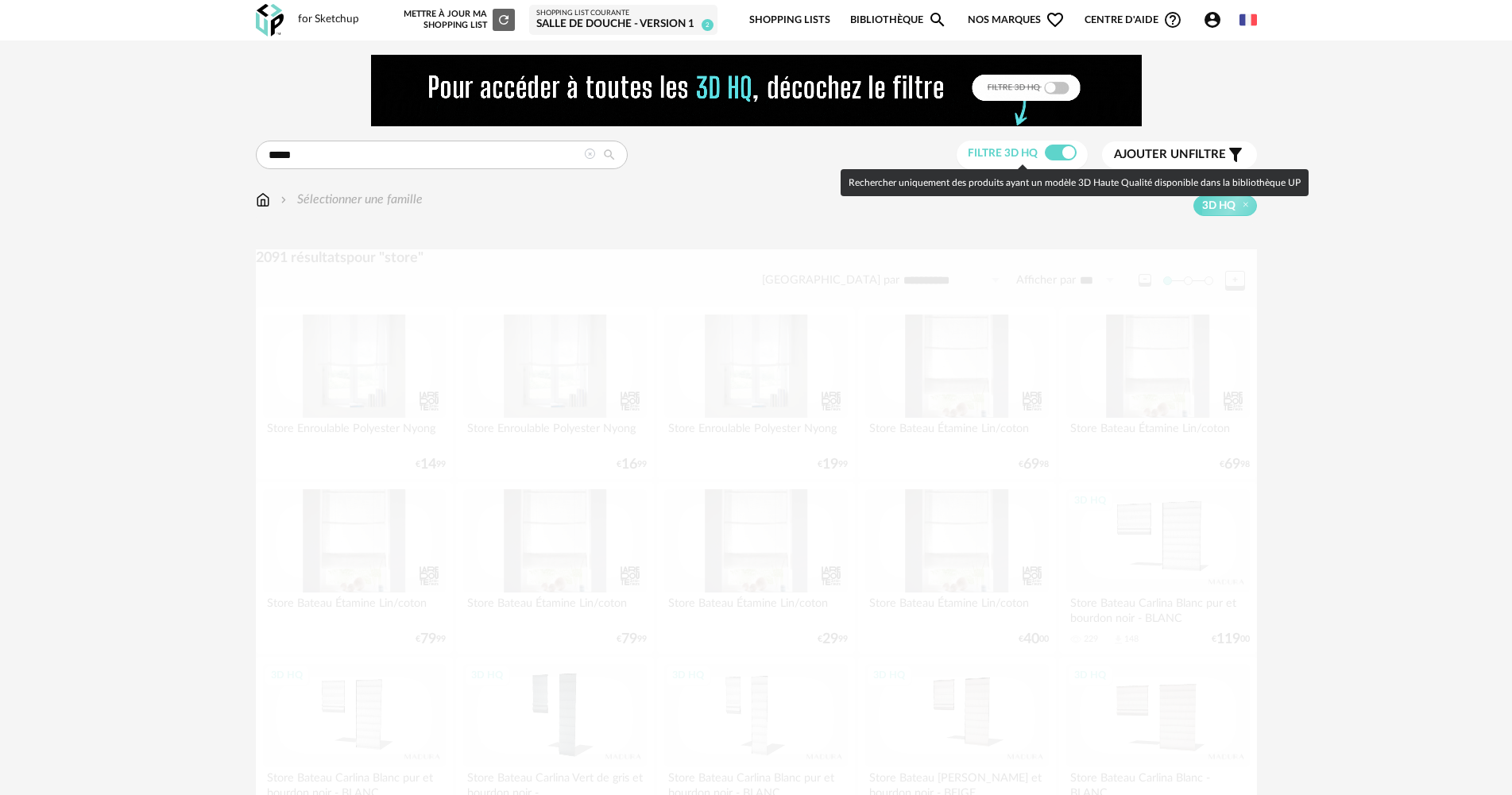
click at [1056, 155] on span at bounding box center [1060, 153] width 32 height 16
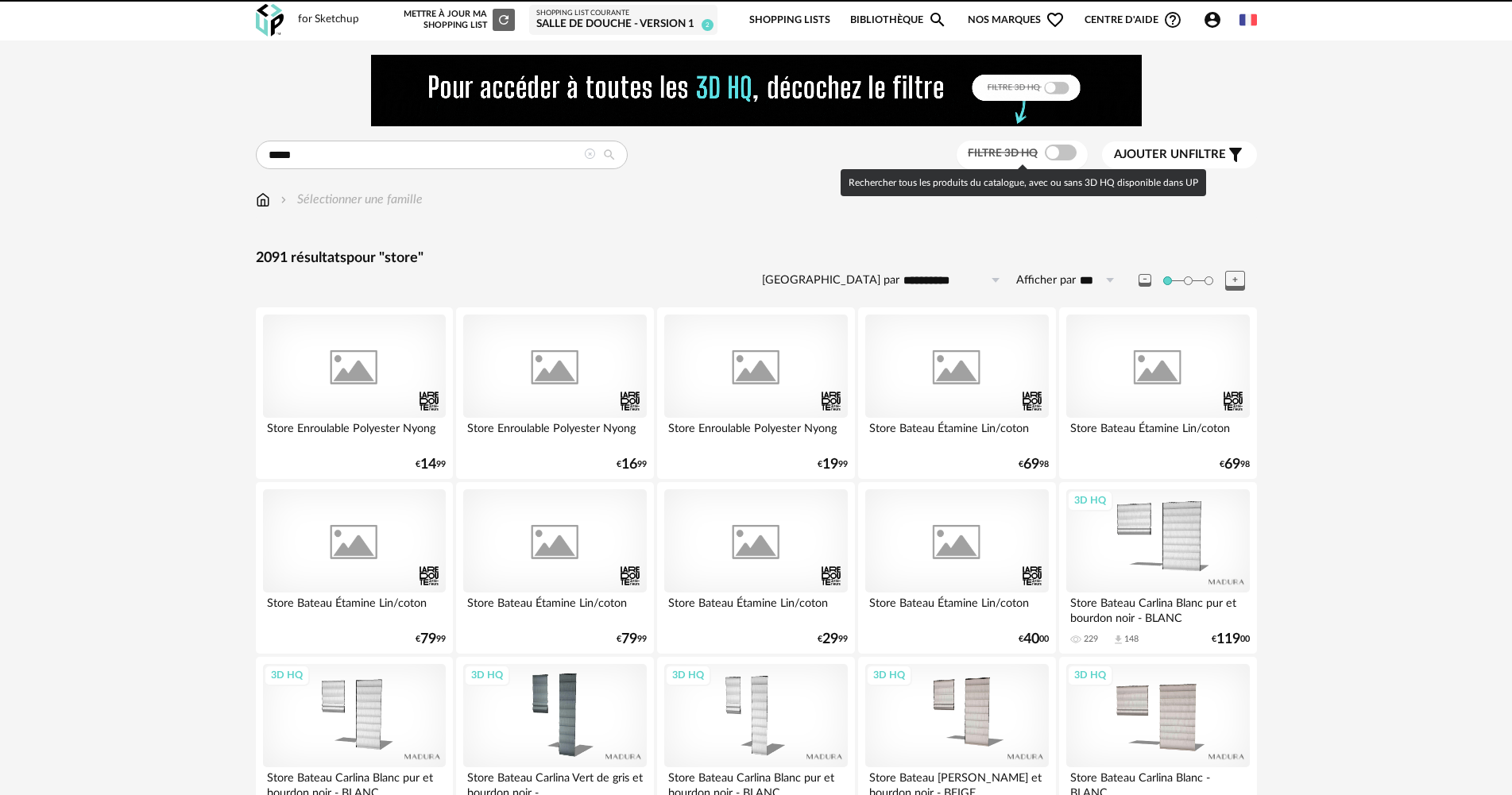
click at [1056, 155] on div at bounding box center [756, 398] width 1512 height 795
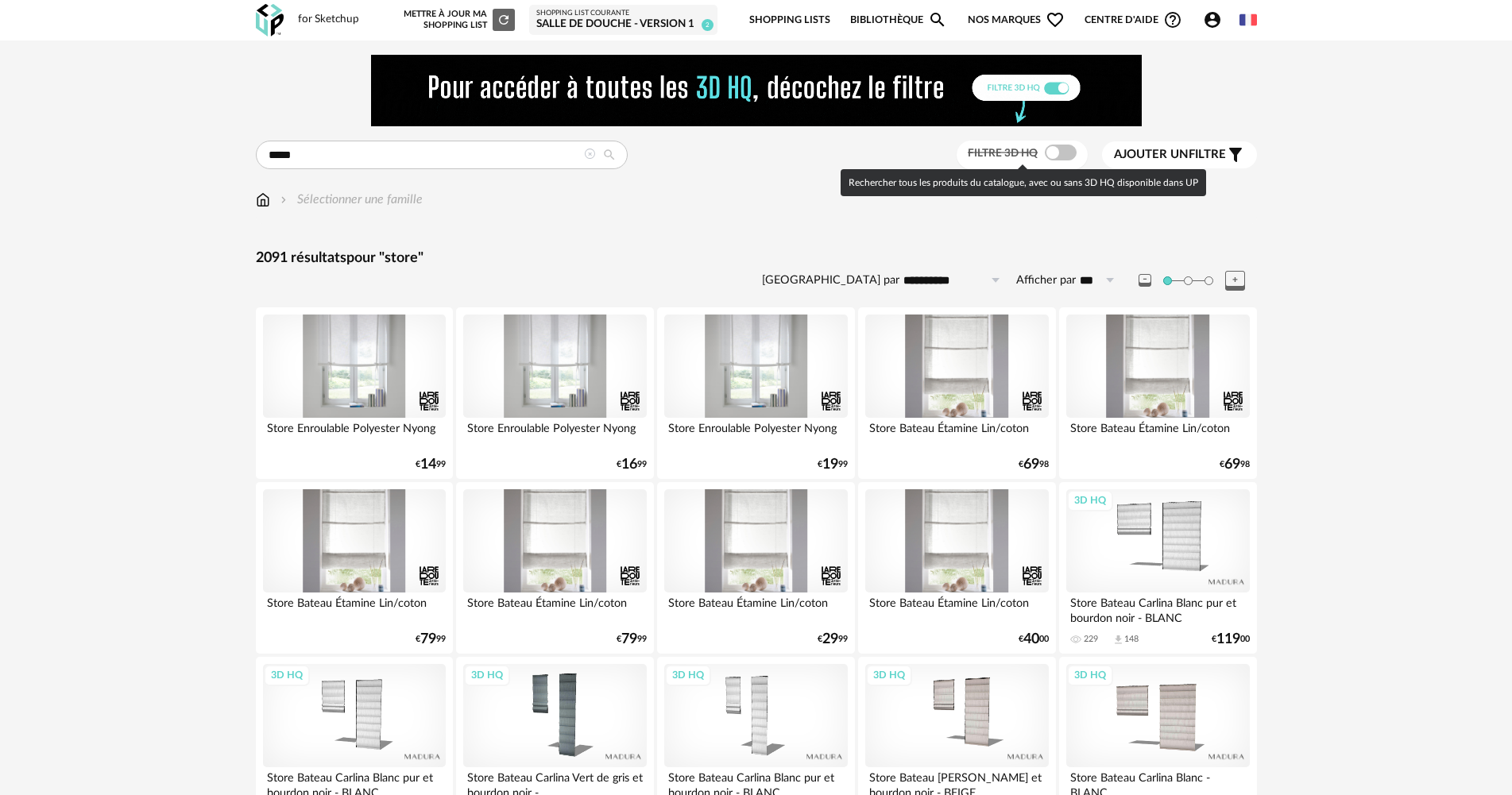
click at [1074, 151] on span at bounding box center [1060, 153] width 32 height 16
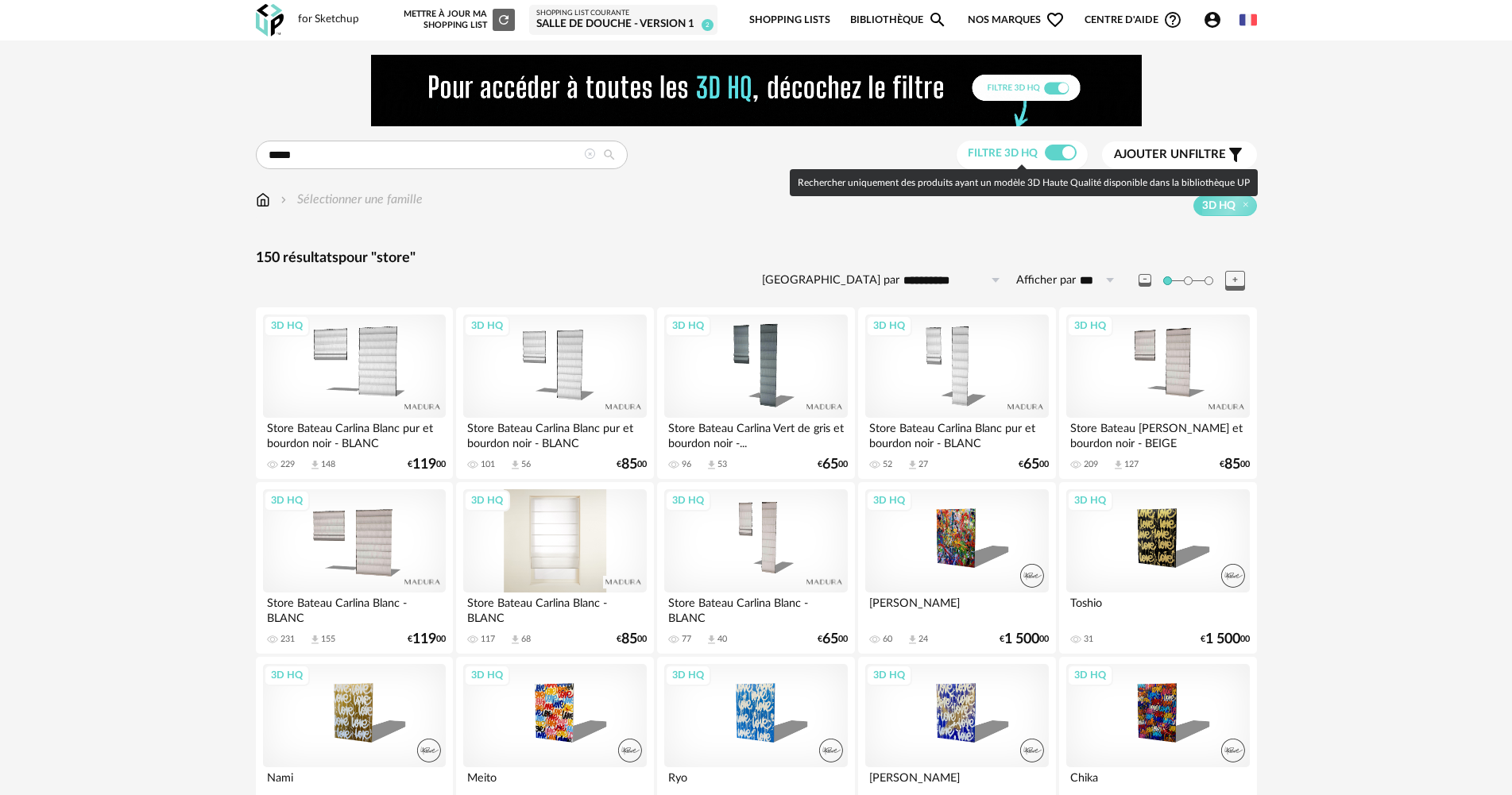
click at [533, 550] on div "3D HQ" at bounding box center [555, 541] width 183 height 103
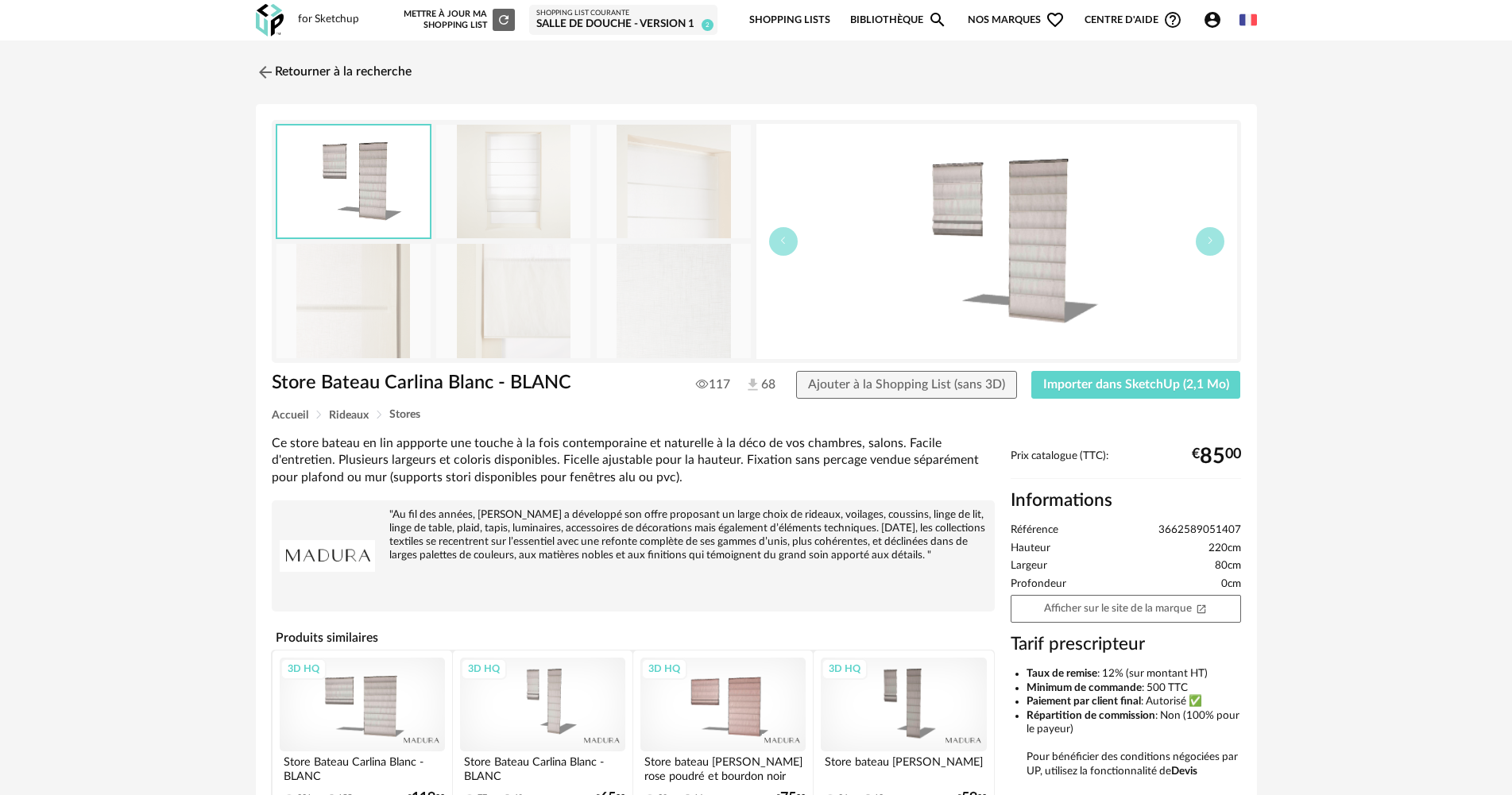
click at [409, 306] on img at bounding box center [354, 300] width 155 height 114
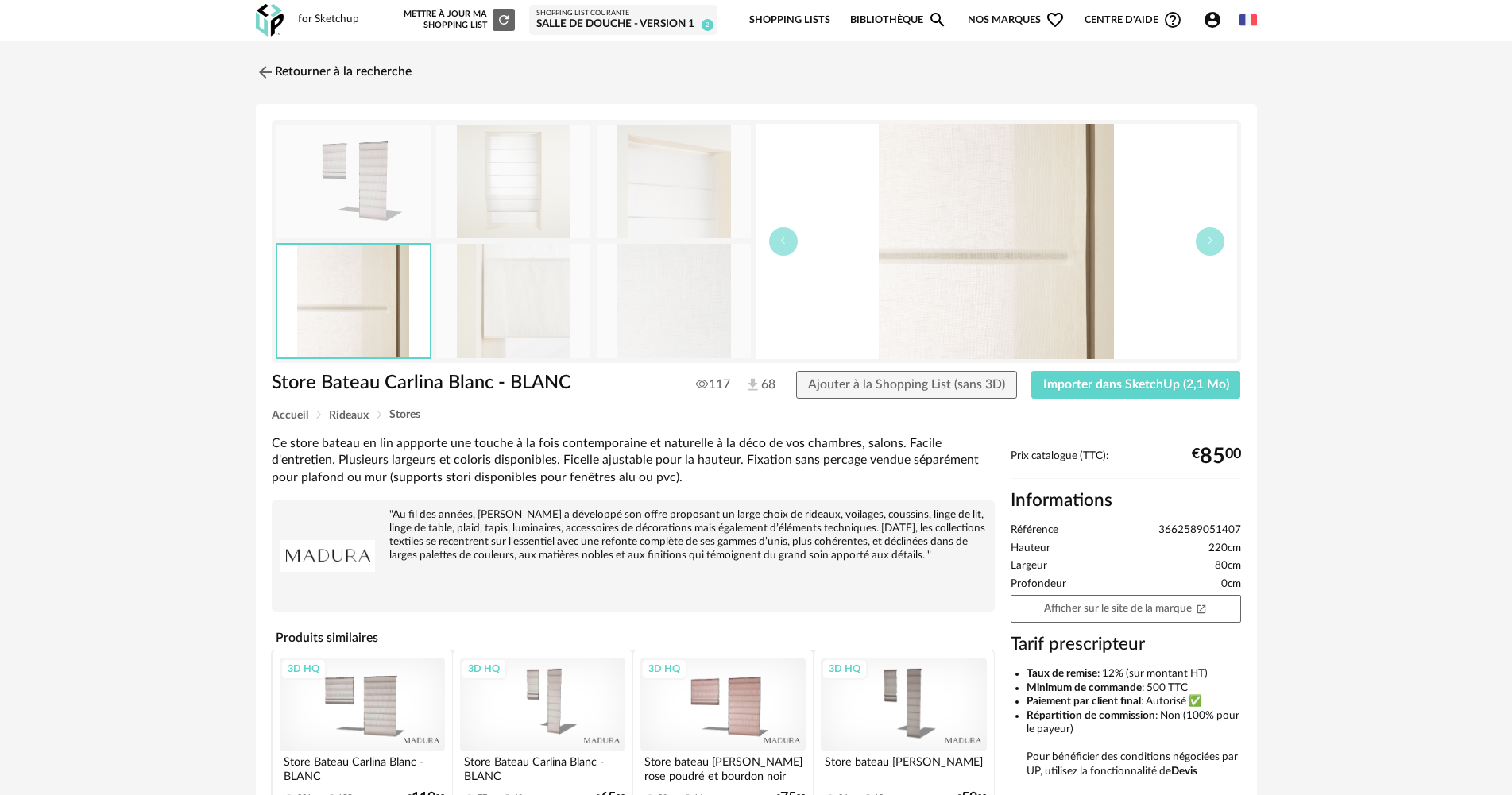
click at [507, 281] on img at bounding box center [513, 300] width 155 height 114
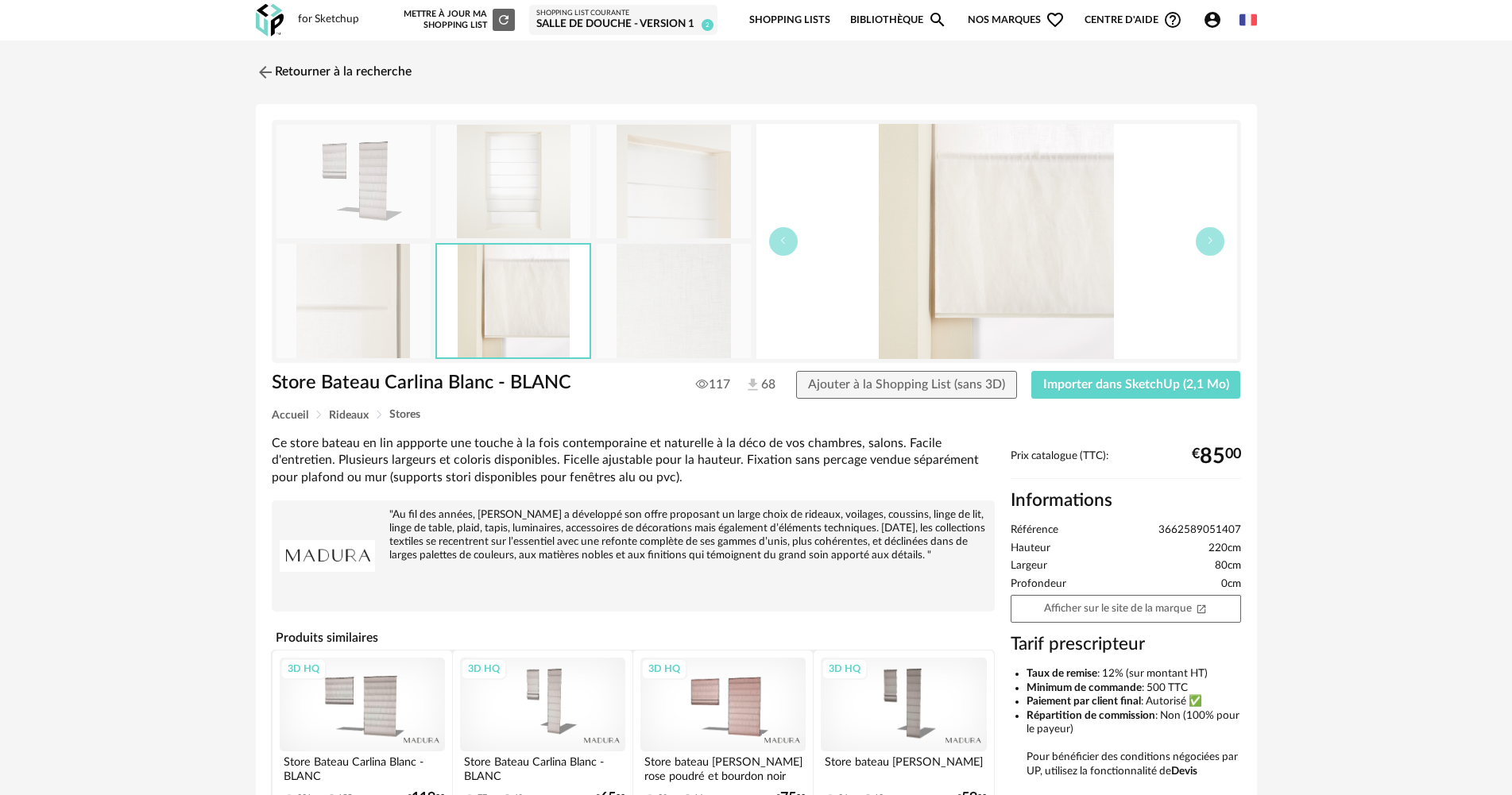
click at [513, 203] on img at bounding box center [513, 181] width 155 height 114
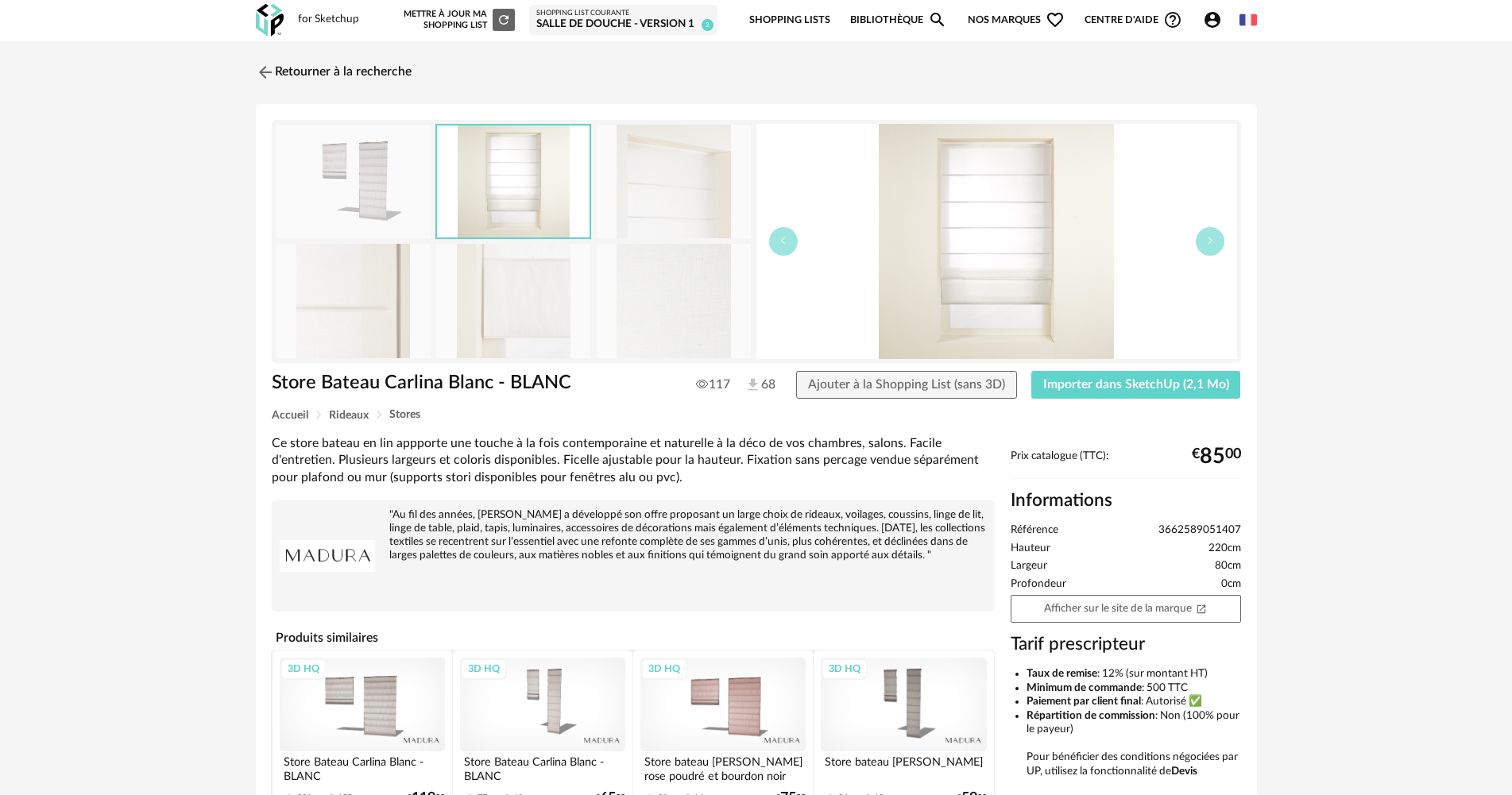
click at [587, 207] on img at bounding box center [513, 181] width 153 height 112
click at [1107, 611] on link "Afficher sur le site de la marque Open In New icon" at bounding box center [1125, 608] width 230 height 28
click at [1050, 383] on span "Importer dans SketchUp (2,1 Mo)" at bounding box center [1136, 384] width 186 height 13
